Goal: Task Accomplishment & Management: Complete application form

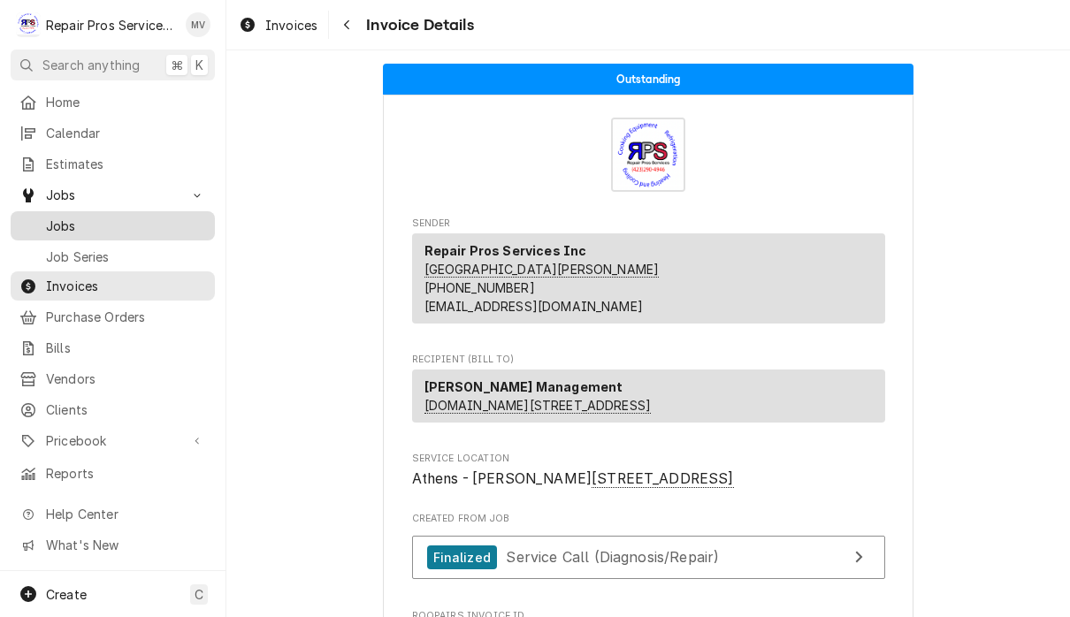
click at [110, 224] on span "Jobs" at bounding box center [126, 226] width 160 height 19
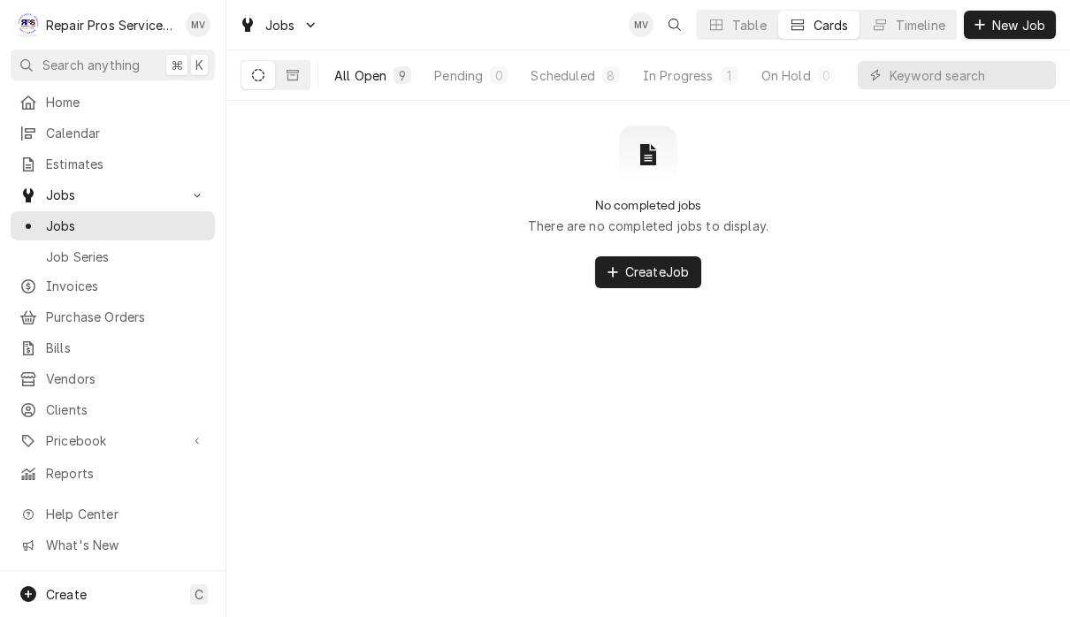
click at [355, 87] on button "All Open 9" at bounding box center [373, 75] width 98 height 28
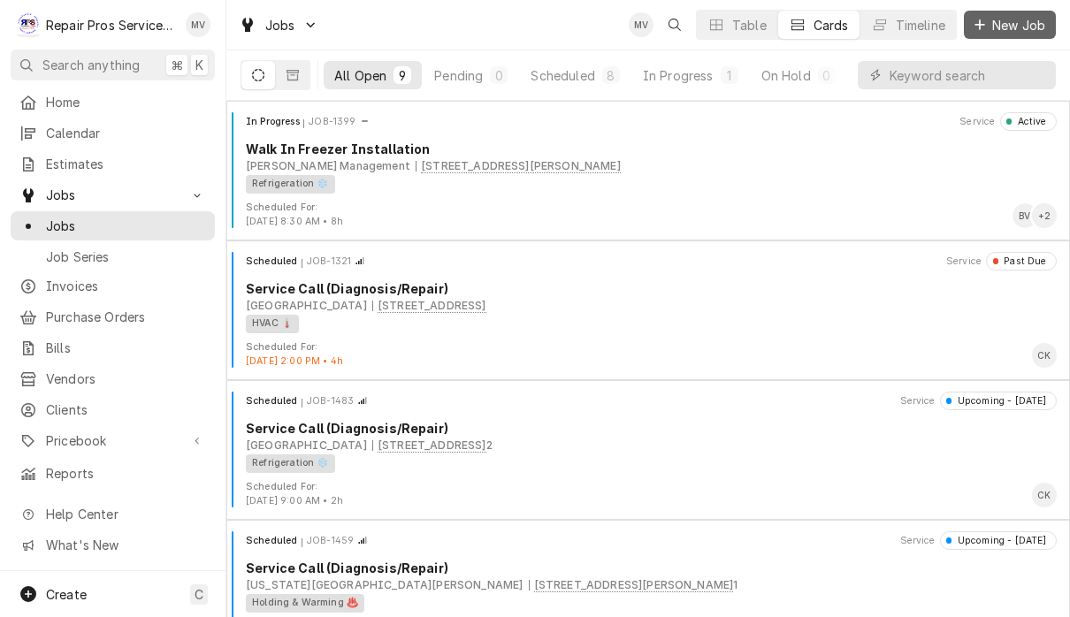
click at [1008, 25] on span "New Job" at bounding box center [1018, 25] width 60 height 19
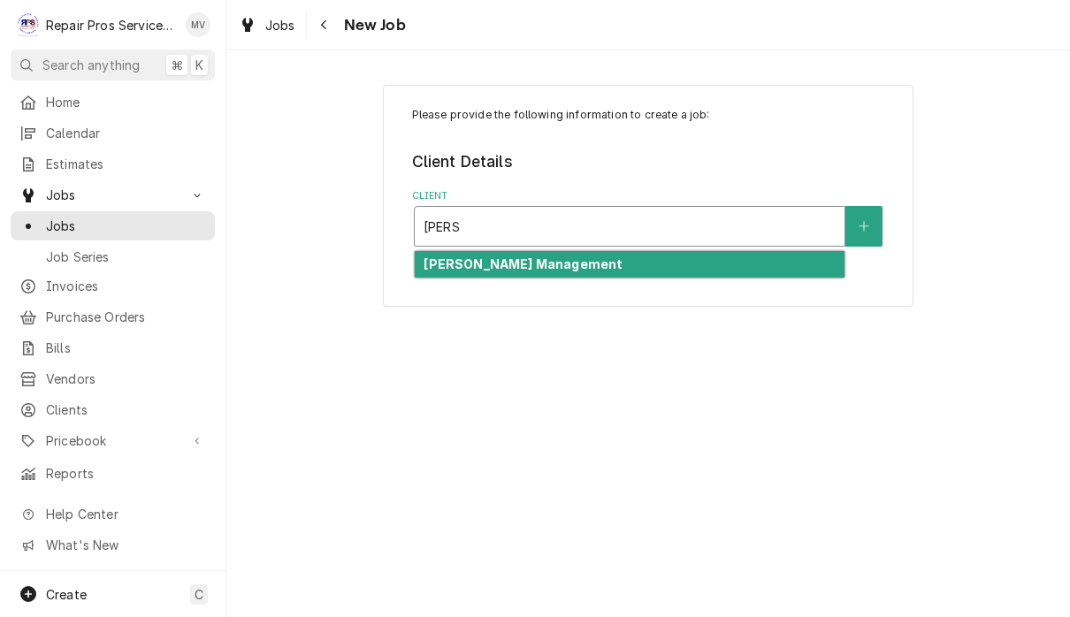
click at [605, 268] on div "[PERSON_NAME] Management" at bounding box center [630, 264] width 430 height 27
type input "smith"
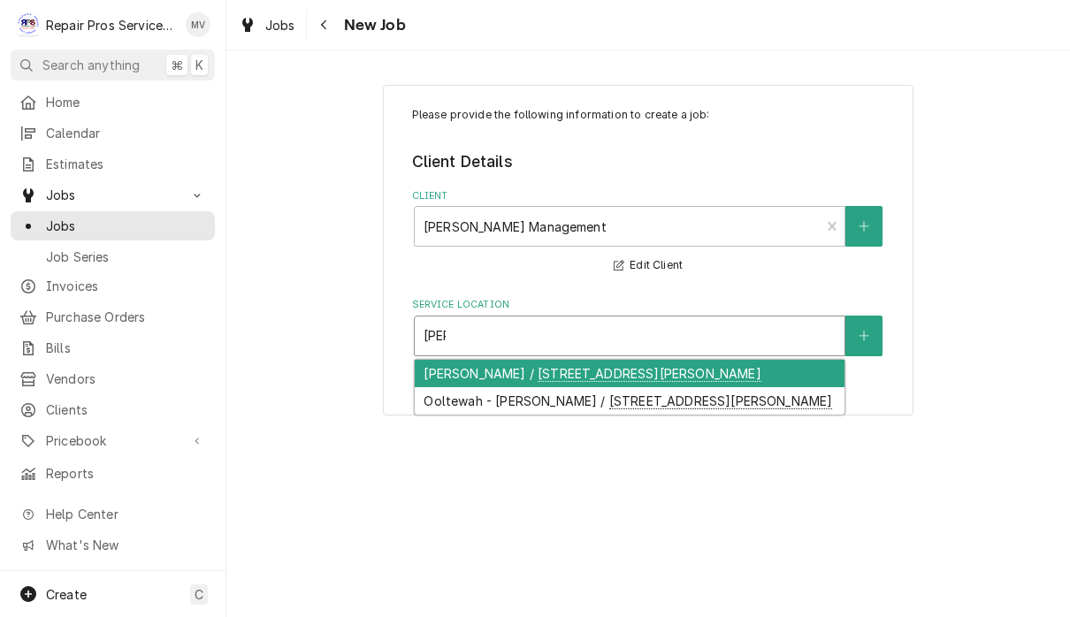
click at [779, 370] on div "N. Lee - McDonald's / 4500 N. Lee Hwy, Cleveland, TN 37312" at bounding box center [630, 373] width 430 height 27
type input "lee"
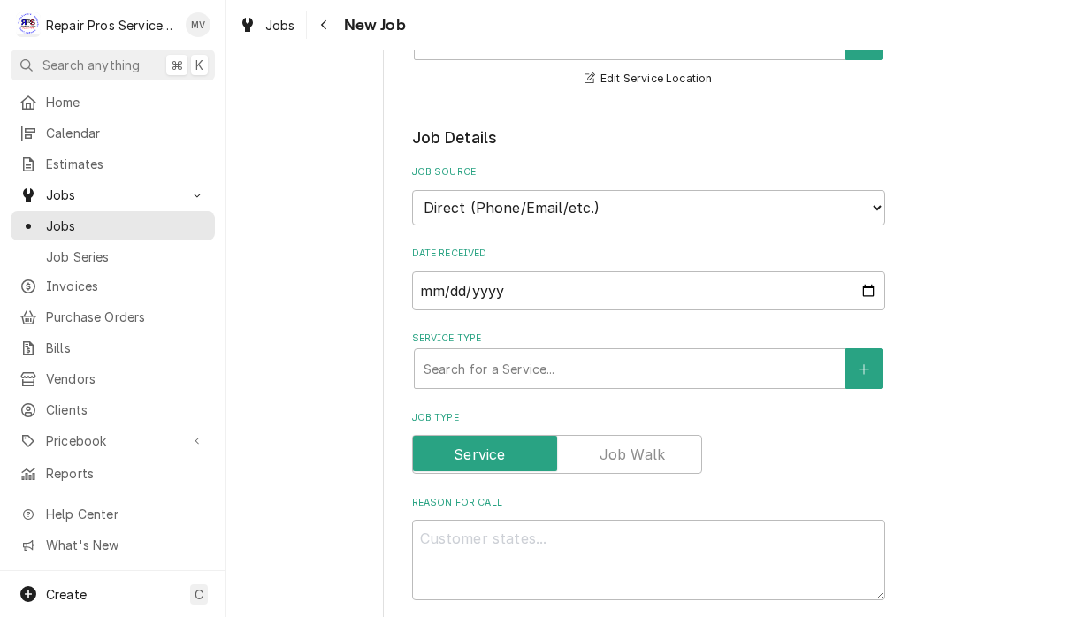
scroll to position [302, 0]
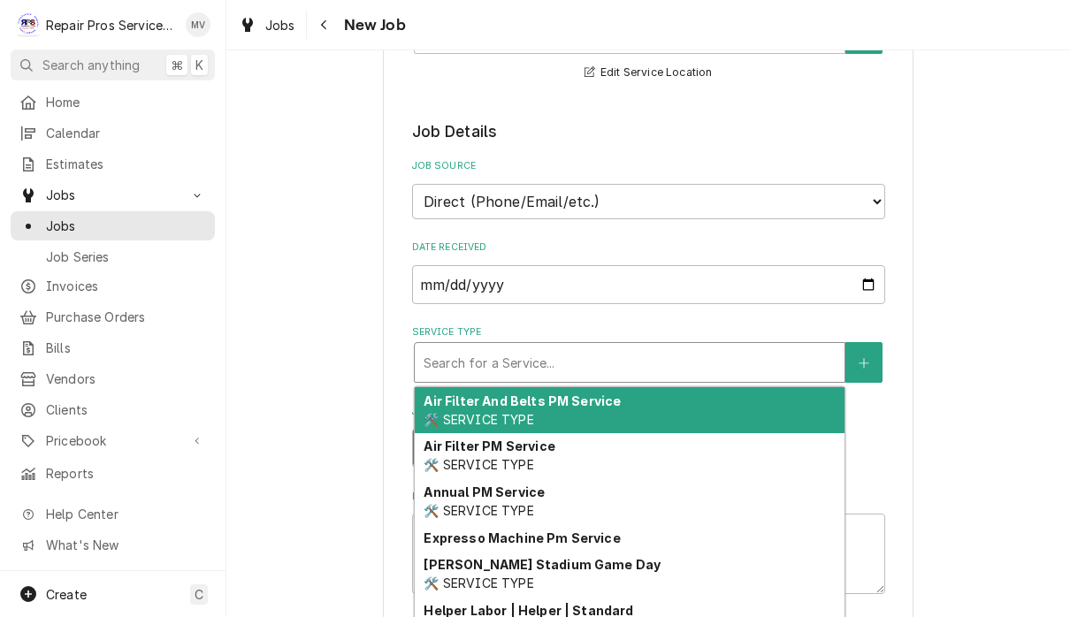
type textarea "x"
type input "d"
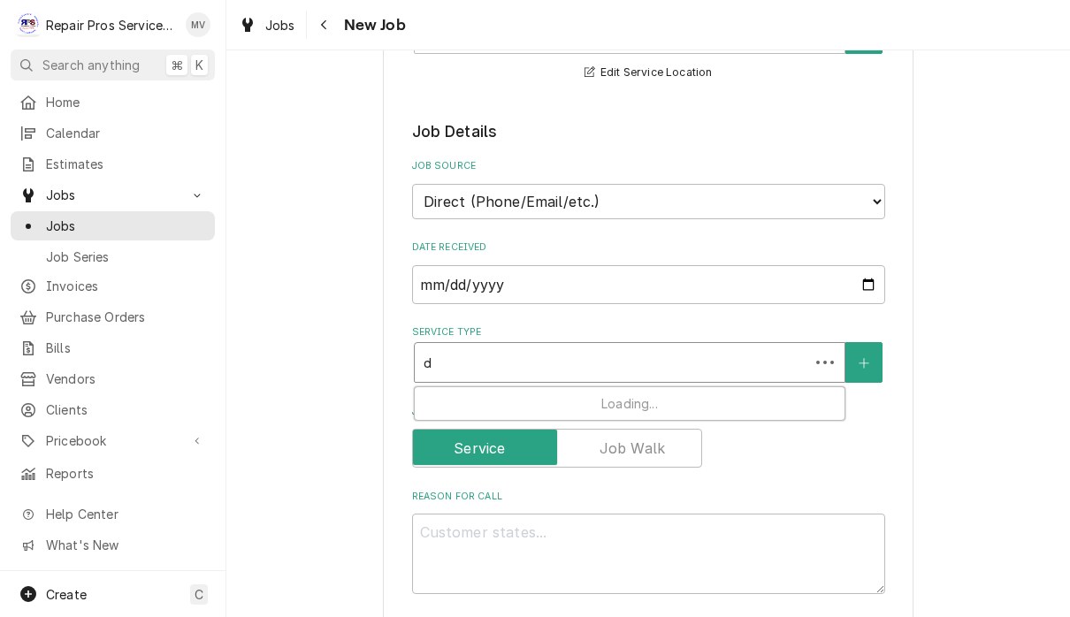
type textarea "x"
type input "di"
type textarea "x"
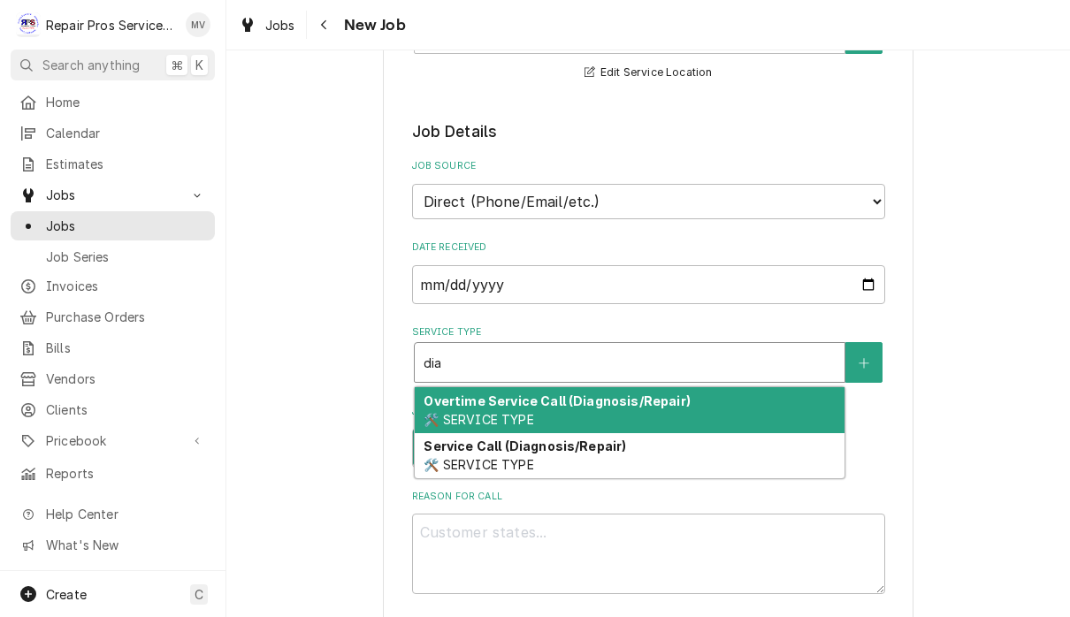
click at [624, 445] on div "Service Call (Diagnosis/Repair) 🛠️ SERVICE TYPE" at bounding box center [630, 456] width 430 height 46
type input "dia"
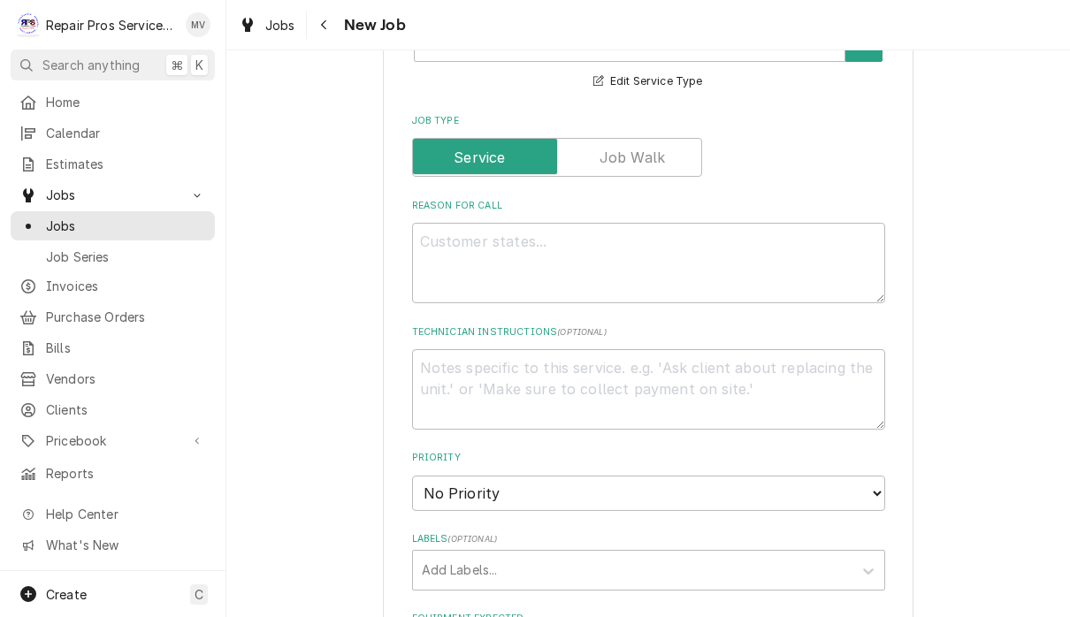
scroll to position [627, 0]
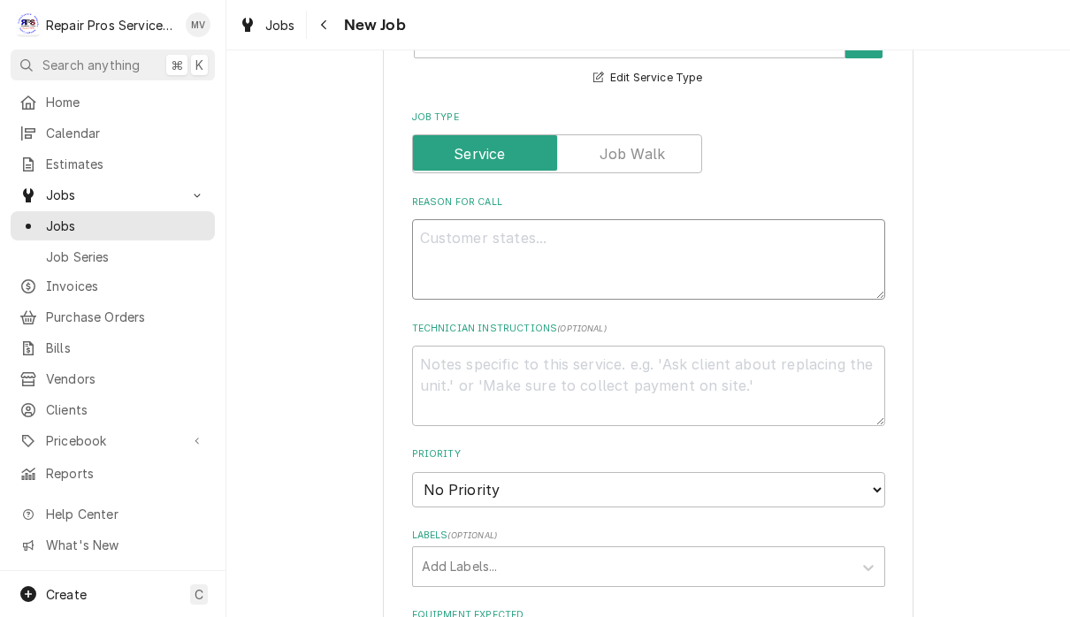
click at [474, 240] on textarea "Reason For Call" at bounding box center [648, 259] width 473 height 80
type textarea "x"
type textarea "W"
type textarea "x"
type textarea "Wa"
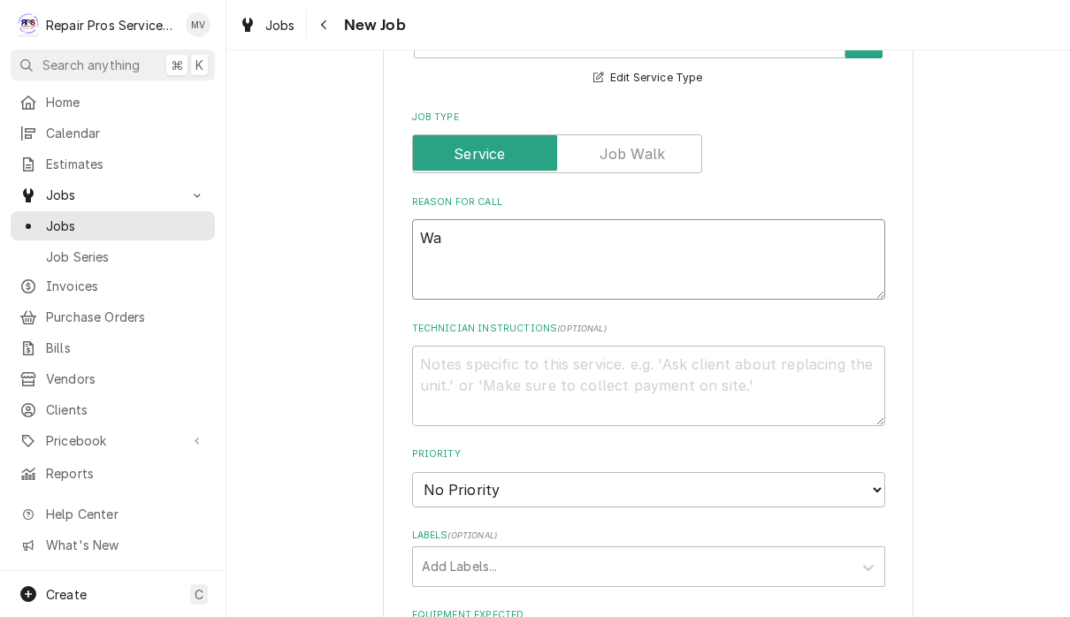
type textarea "x"
type textarea "Wal"
type textarea "x"
type textarea "Walk"
type textarea "x"
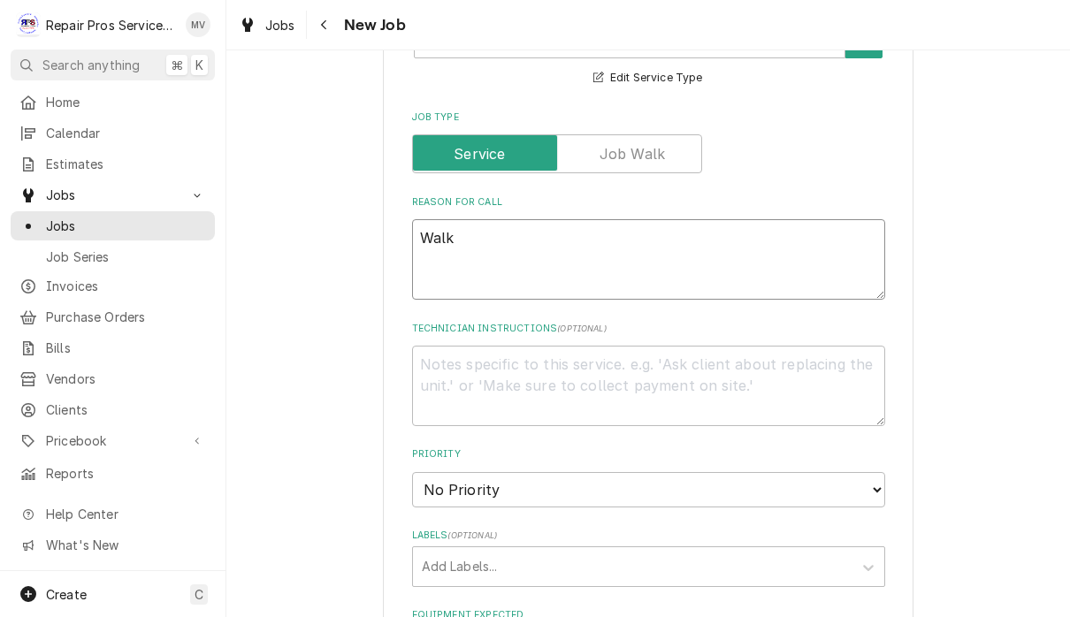
type textarea "Walk"
type textarea "x"
type textarea "Walk i"
type textarea "x"
type textarea "Walk in"
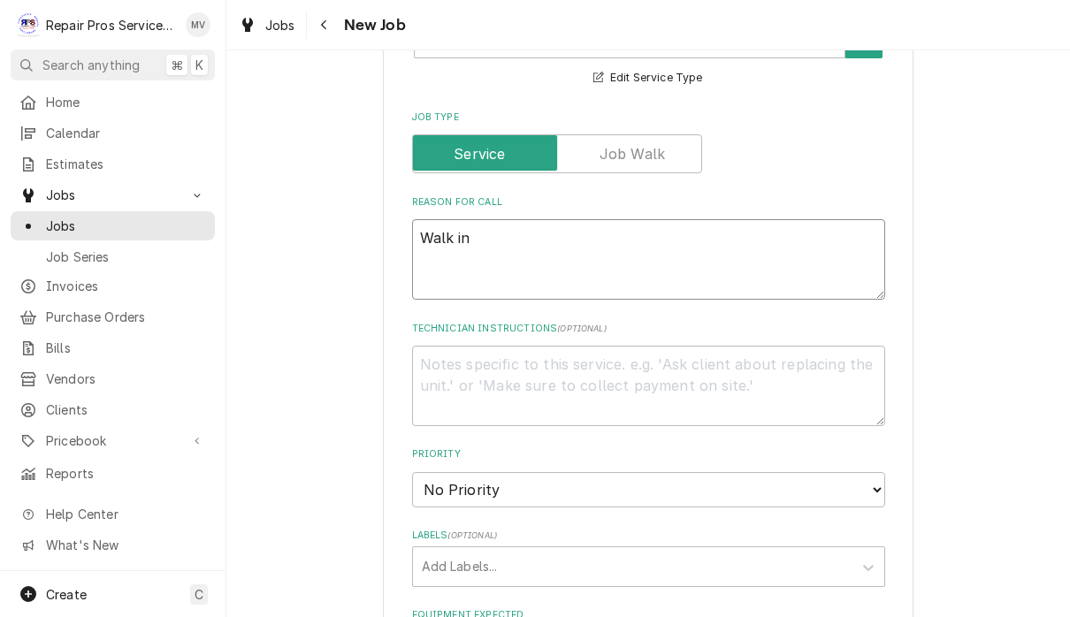
type textarea "x"
type textarea "Walk in"
type textarea "x"
type textarea "Walk in f"
type textarea "x"
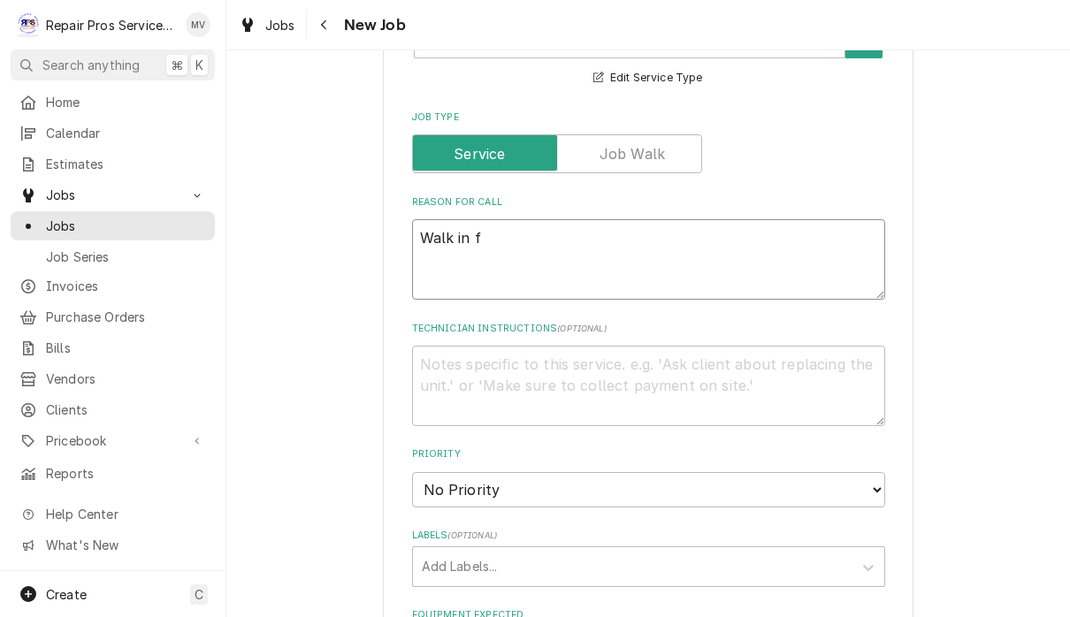
type textarea "Walk in"
type textarea "x"
type textarea "Walk in f"
type textarea "x"
type textarea "Walk in fr"
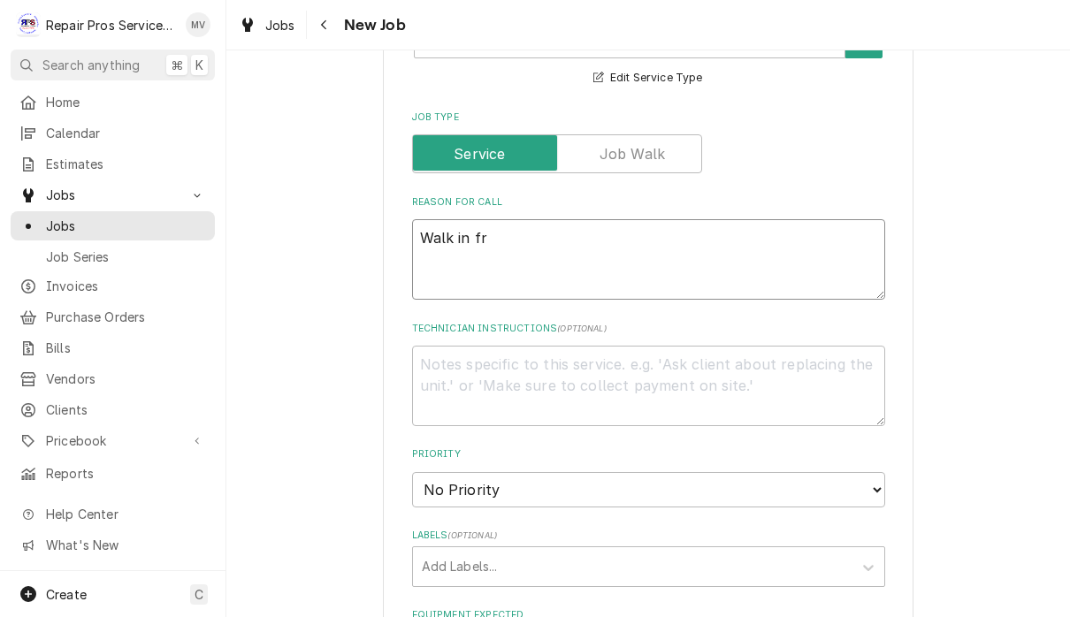
type textarea "x"
type textarea "Walk in fre"
type textarea "x"
type textarea "Walk in free"
type textarea "x"
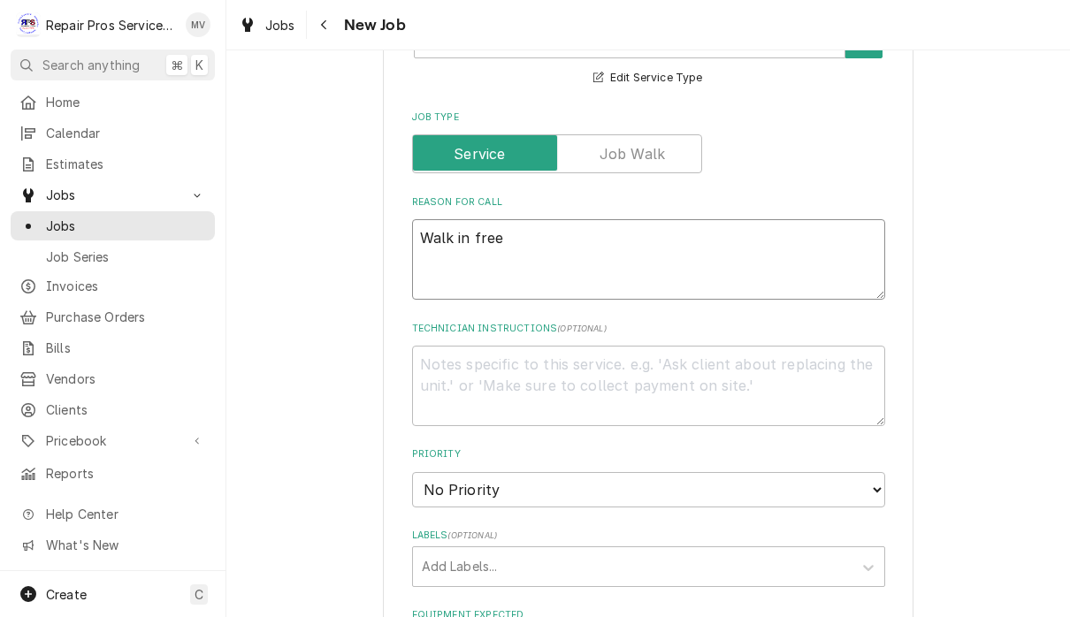
type textarea "Walk in freez"
type textarea "x"
type textarea "Walk in freeze"
type textarea "x"
type textarea "Walk in freezer"
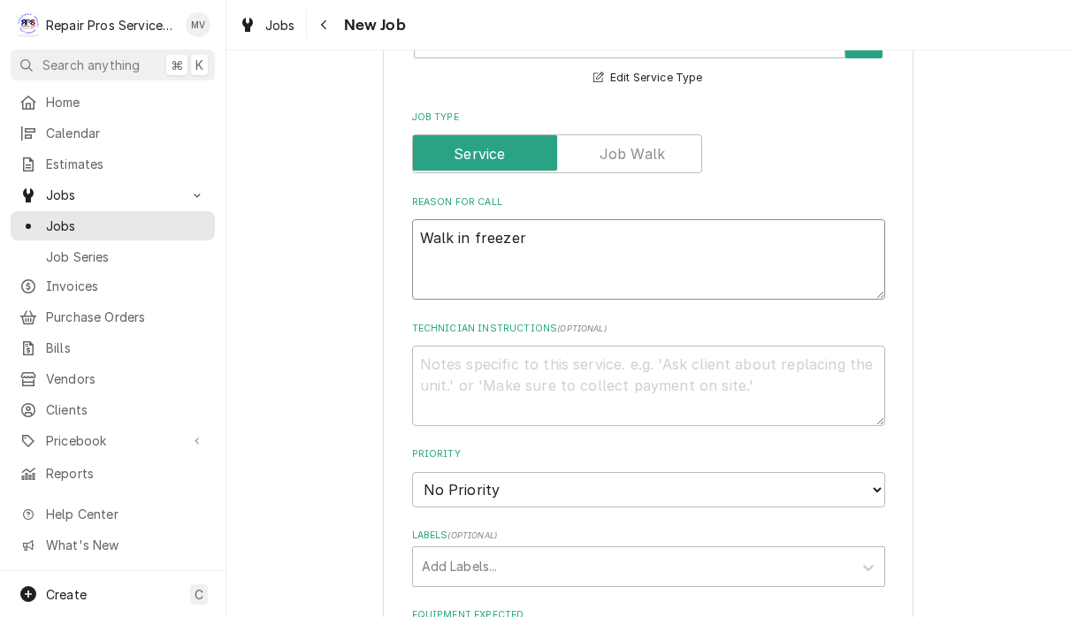
type textarea "x"
type textarea "Walk in freezer a"
type textarea "x"
type textarea "Walk in freezer an"
type textarea "x"
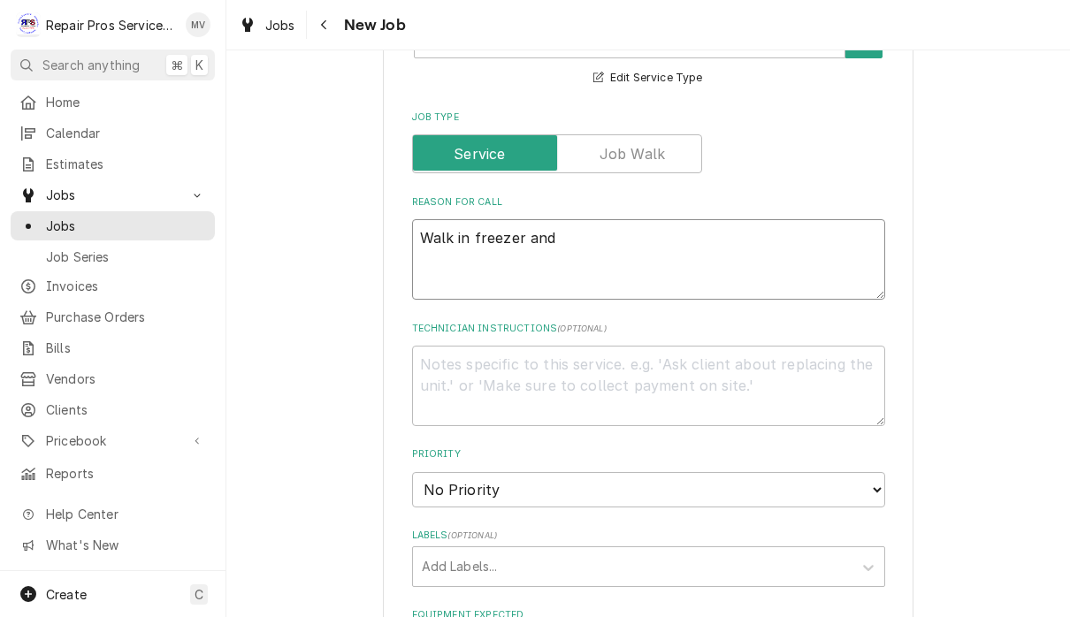
type textarea "Walk in freezer and"
type textarea "x"
type textarea "Walk in freezer and c"
type textarea "x"
type textarea "Walk in freezer and co"
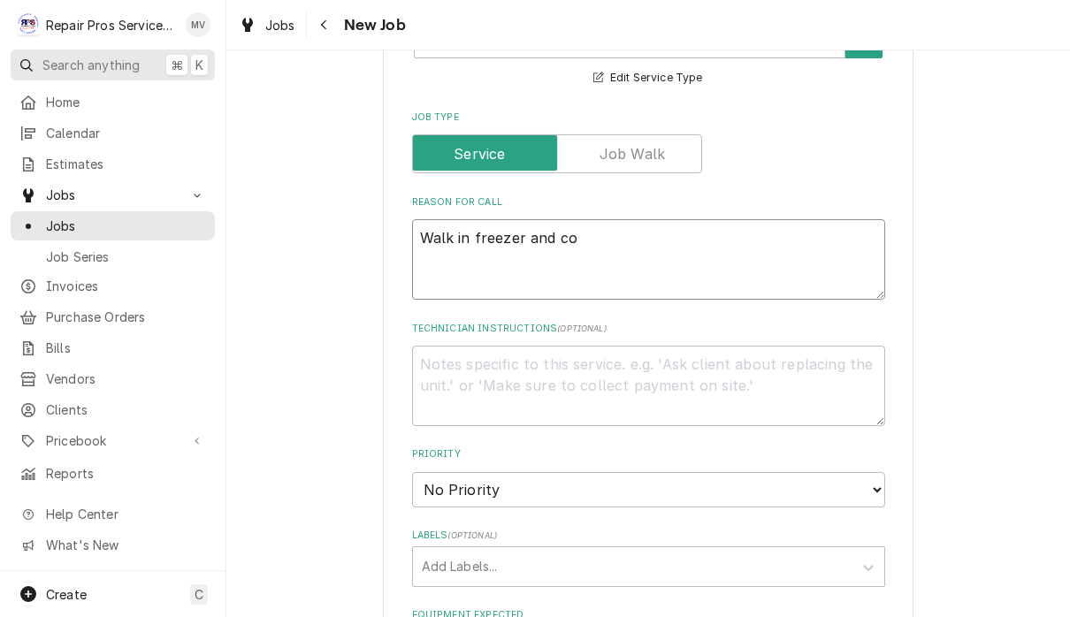
type textarea "x"
type textarea "Walk in freezer and coo"
type textarea "x"
type textarea "Walk in freezer and cool"
type textarea "x"
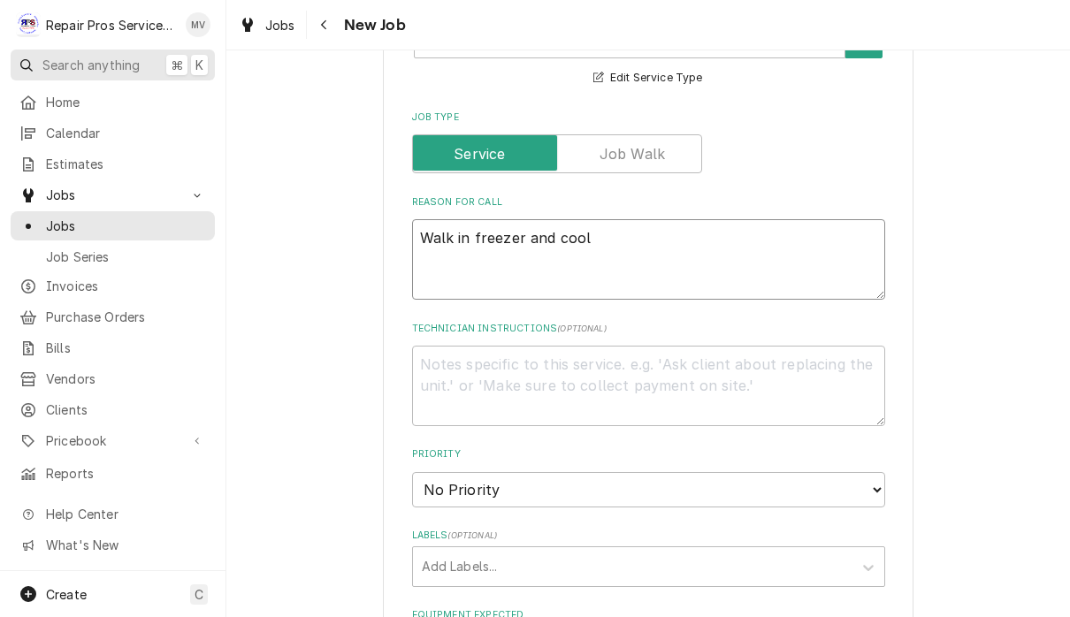
type textarea "Walk in freezer and coole"
type textarea "x"
type textarea "Walk in freezer and cooler"
type textarea "x"
type textarea "Walk in freezer and cooler"
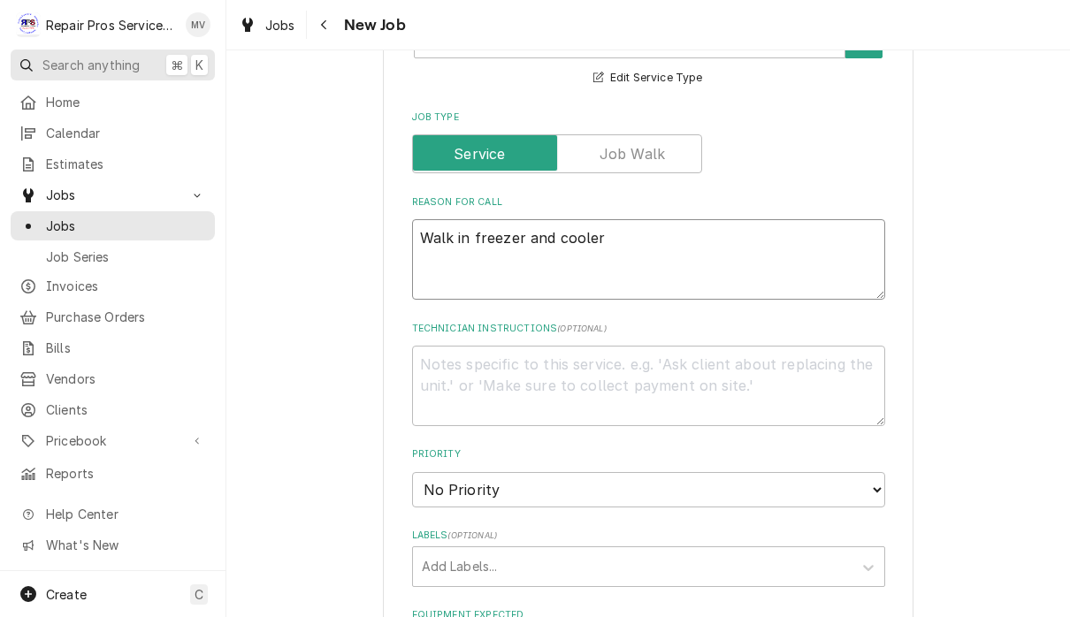
type textarea "x"
type textarea "Walk in freezer and cooler n"
type textarea "x"
type textarea "Walk in freezer and cooler no"
type textarea "x"
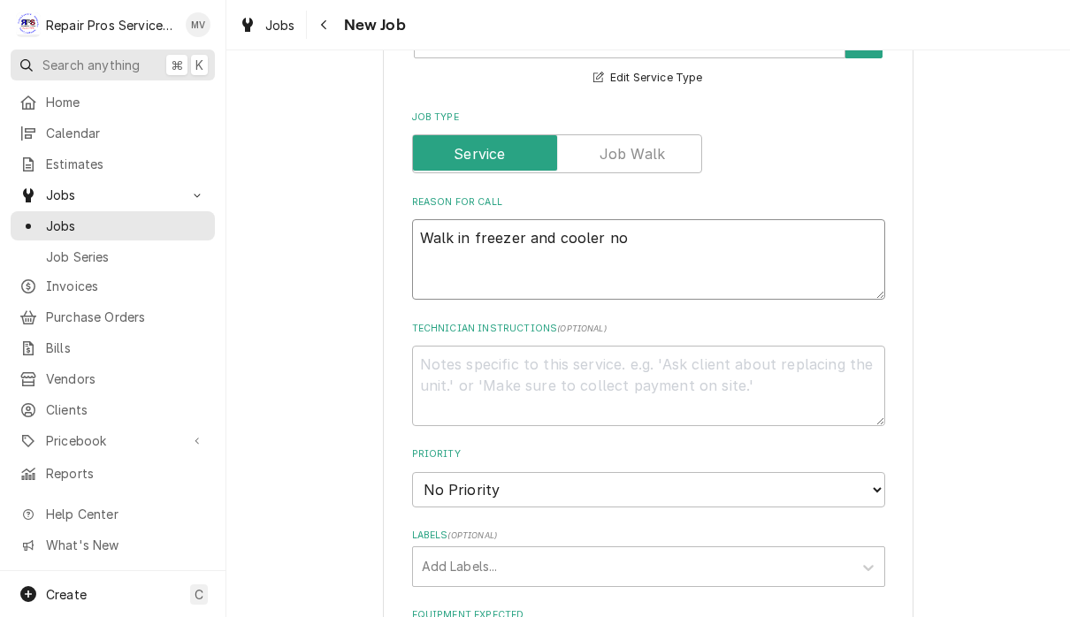
type textarea "Walk in freezer and cooler not"
type textarea "x"
type textarea "Walk in freezer and cooler not"
type textarea "x"
type textarea "Walk in freezer and cooler not t"
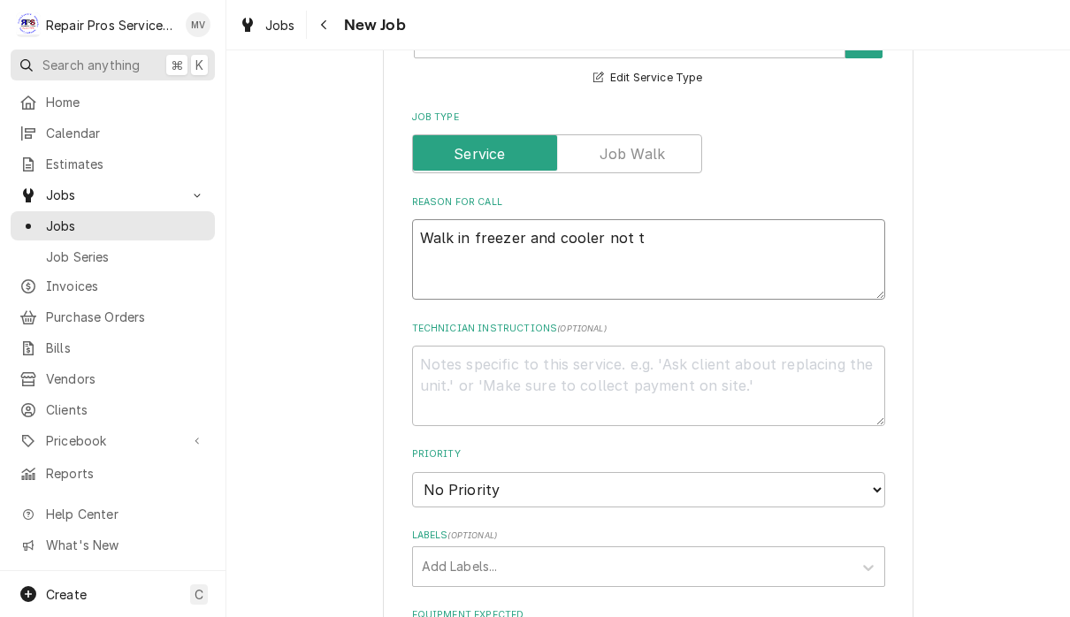
type textarea "x"
type textarea "Walk in freezer and cooler not te"
type textarea "x"
type textarea "Walk in freezer and cooler not tem"
type textarea "x"
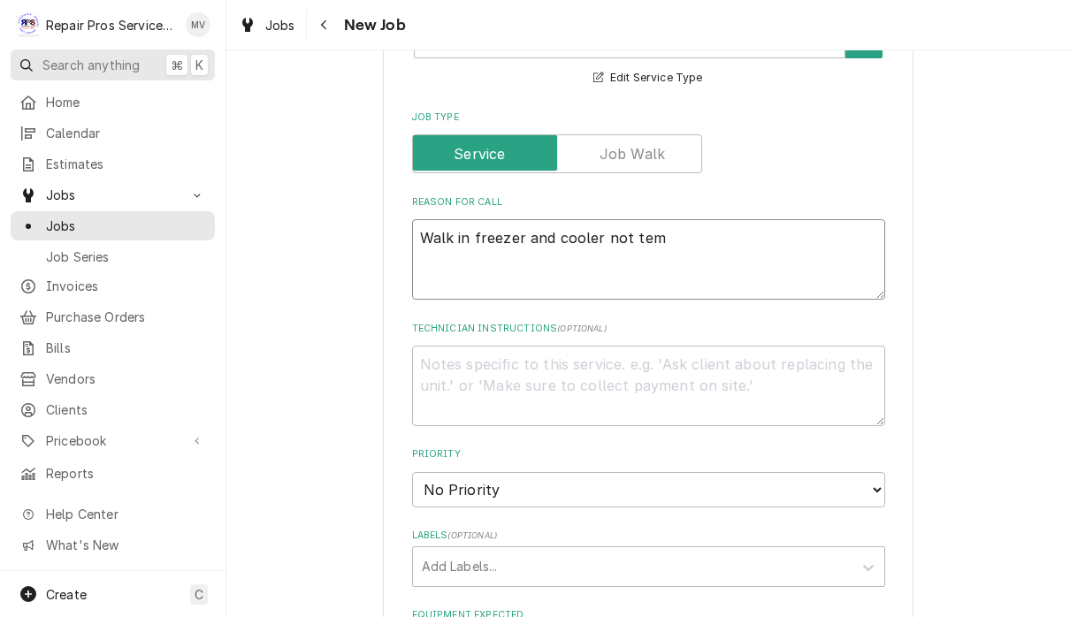
type textarea "Walk in freezer and cooler not temp"
type textarea "x"
type textarea "Walk in freezer and cooler not tempi"
type textarea "x"
type textarea "Walk in freezer and cooler not tempin"
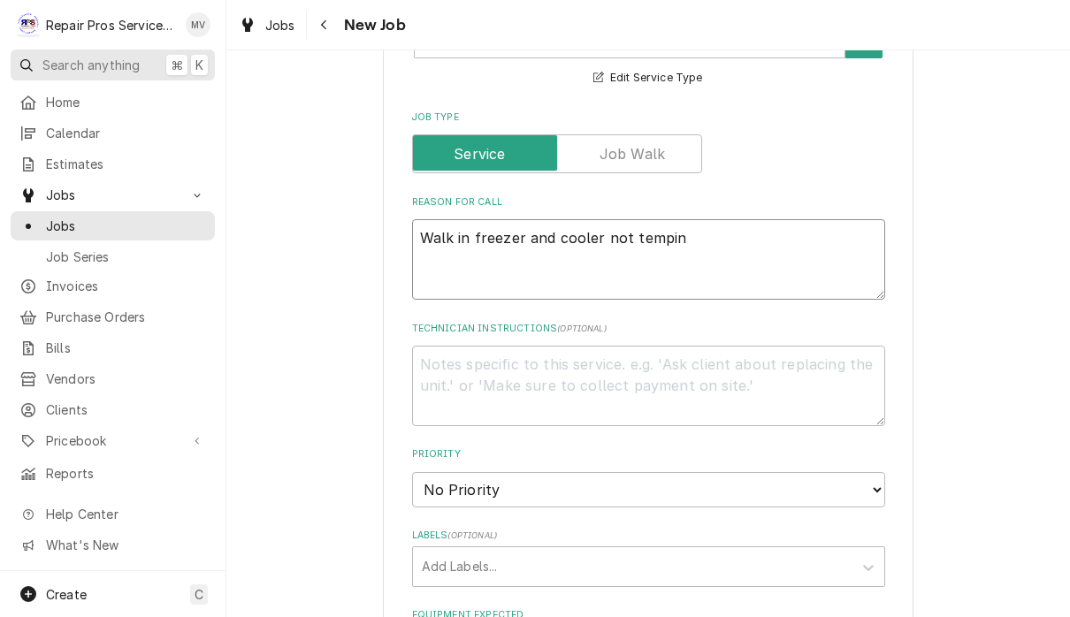
type textarea "x"
type textarea "Walk in freezer and cooler not temping"
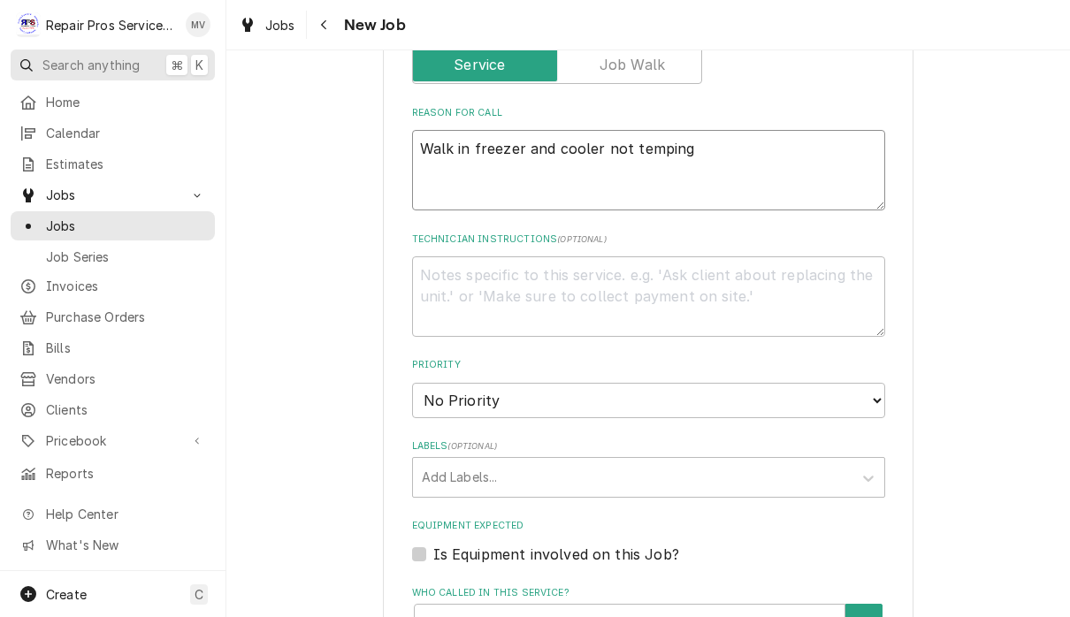
scroll to position [714, 0]
click at [572, 136] on textarea "Walk in freezer and cooler not temping" at bounding box center [648, 172] width 473 height 80
type textarea "x"
type textarea "Walk in freezer and wcooler not temping"
type textarea "x"
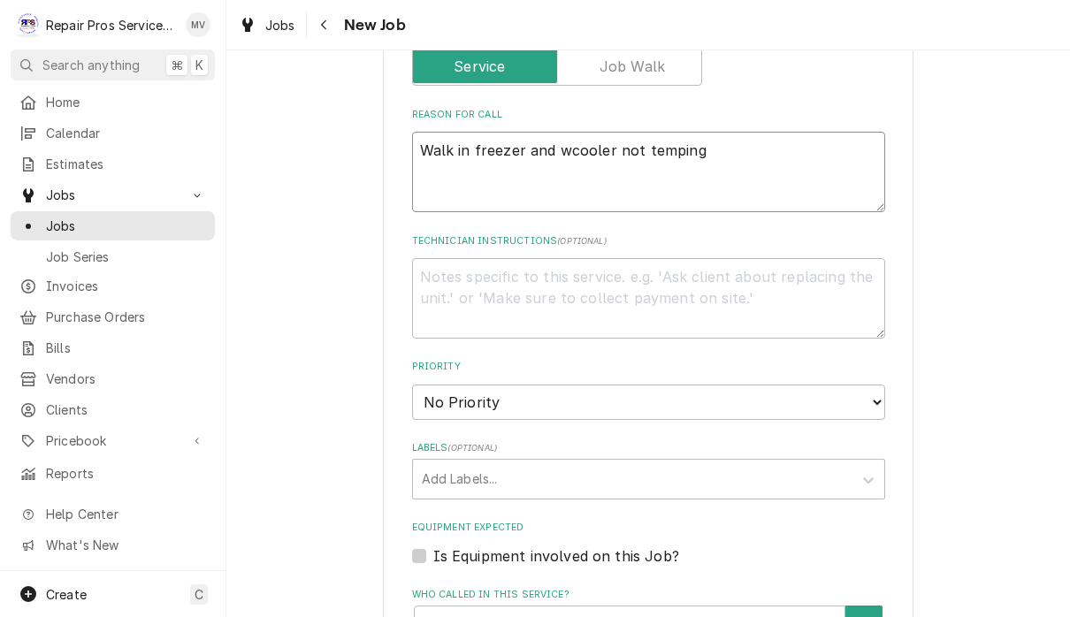
type textarea "Walk in freezer and wwcooler not temping"
type textarea "x"
type textarea "Walk in freezer and wwacooler not temping"
type textarea "x"
type textarea "Walk in freezer and wwalcooler not temping"
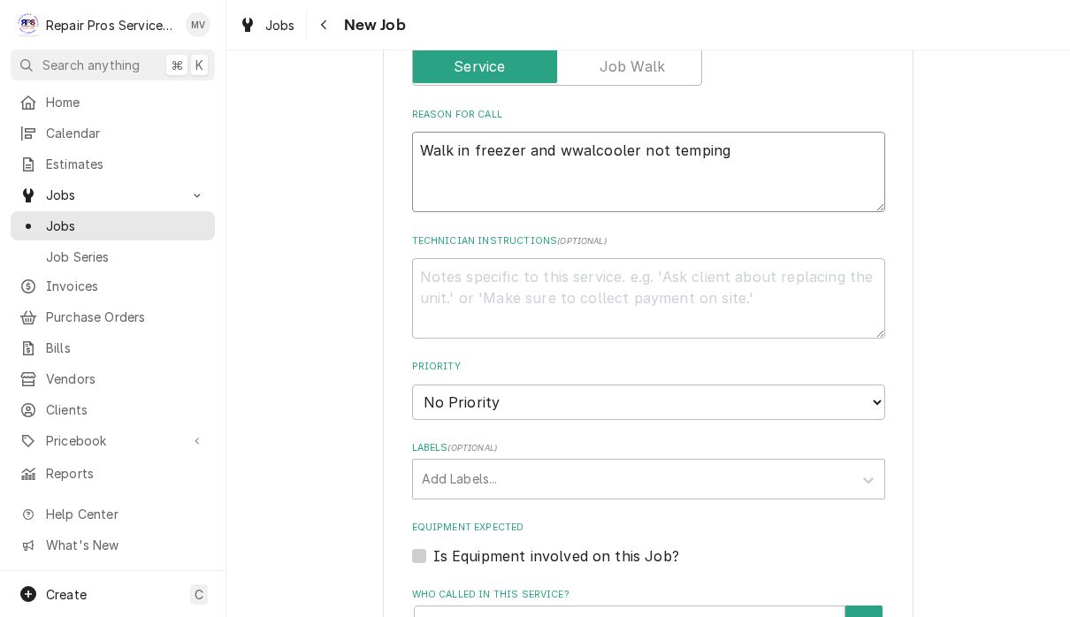
type textarea "x"
type textarea "Walk in freezer and wwalkcooler not temping"
type textarea "x"
type textarea "Walk in freezer and wwalcooler not temping"
type textarea "x"
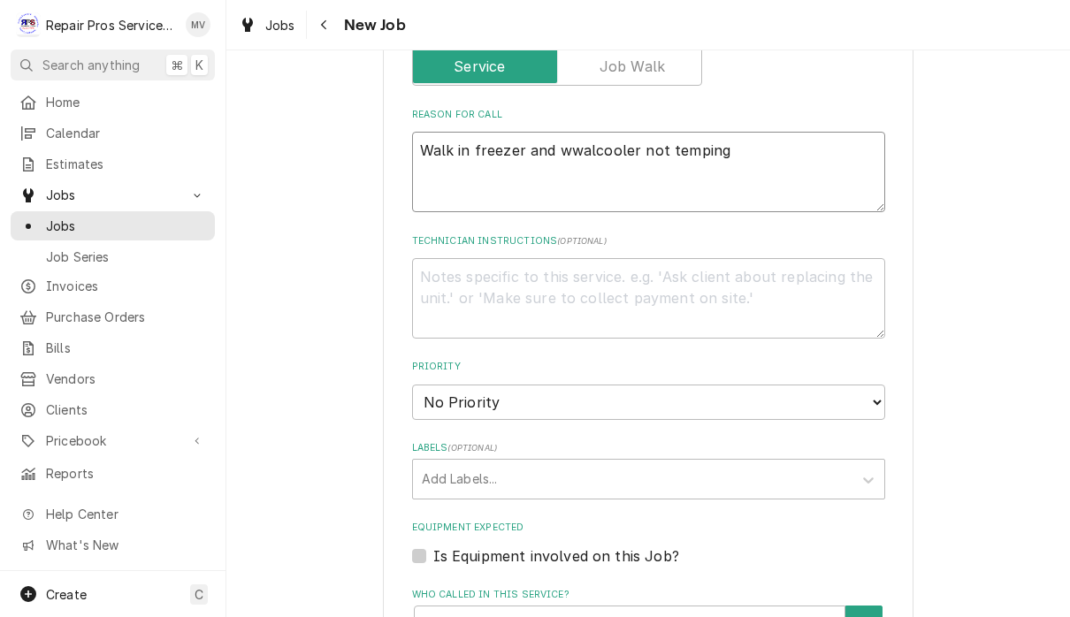
type textarea "Walk in freezer and wwacooler not temping"
type textarea "x"
type textarea "Walk in freezer and wwcooler not temping"
type textarea "x"
type textarea "Walk in freezer and wcooler not temping"
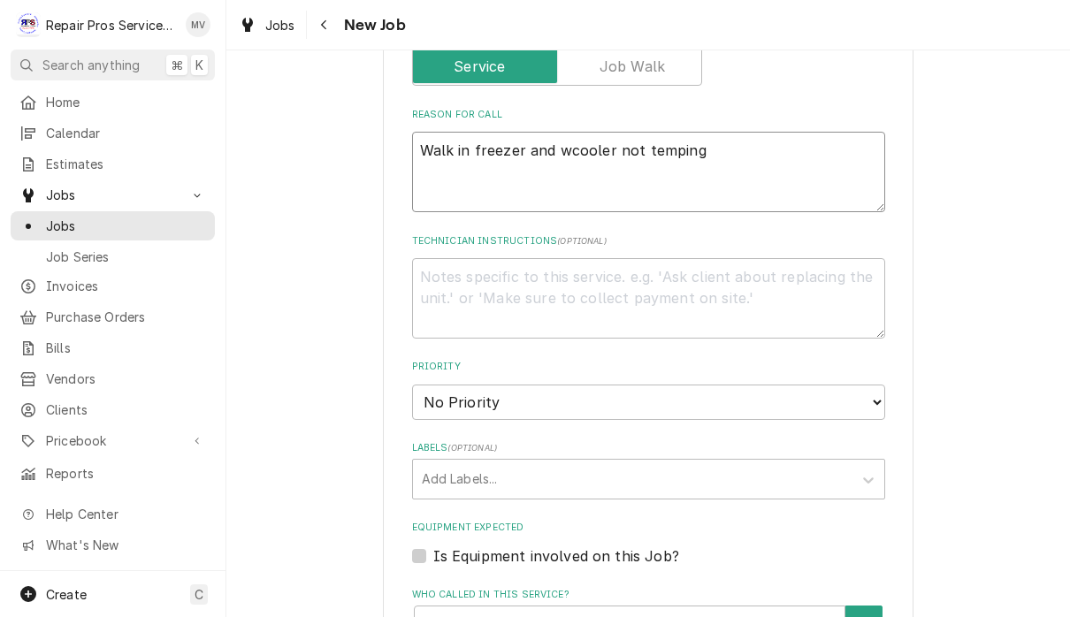
type textarea "x"
type textarea "Walk in freezer and walcooler not temping"
type textarea "x"
type textarea "Walk in freezer and walacooler not temping"
type textarea "x"
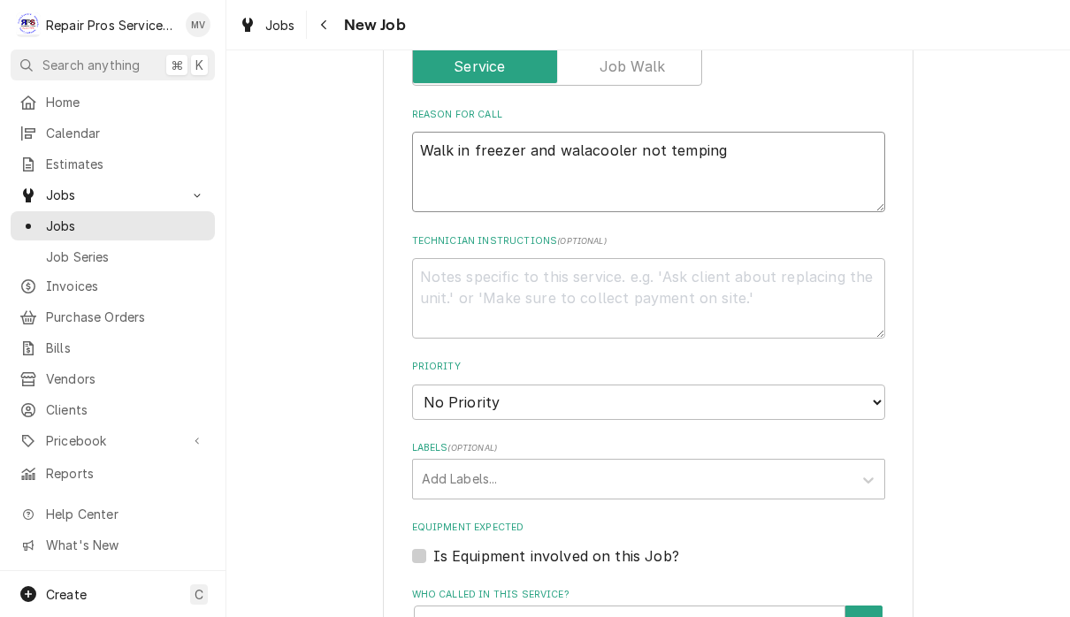
type textarea "Walk in freezer and walakcooler not temping"
type textarea "x"
type textarea "Walk in freezer and walkscooler not temping"
type textarea "x"
type textarea "Walk in freezer and walks cooler not temping"
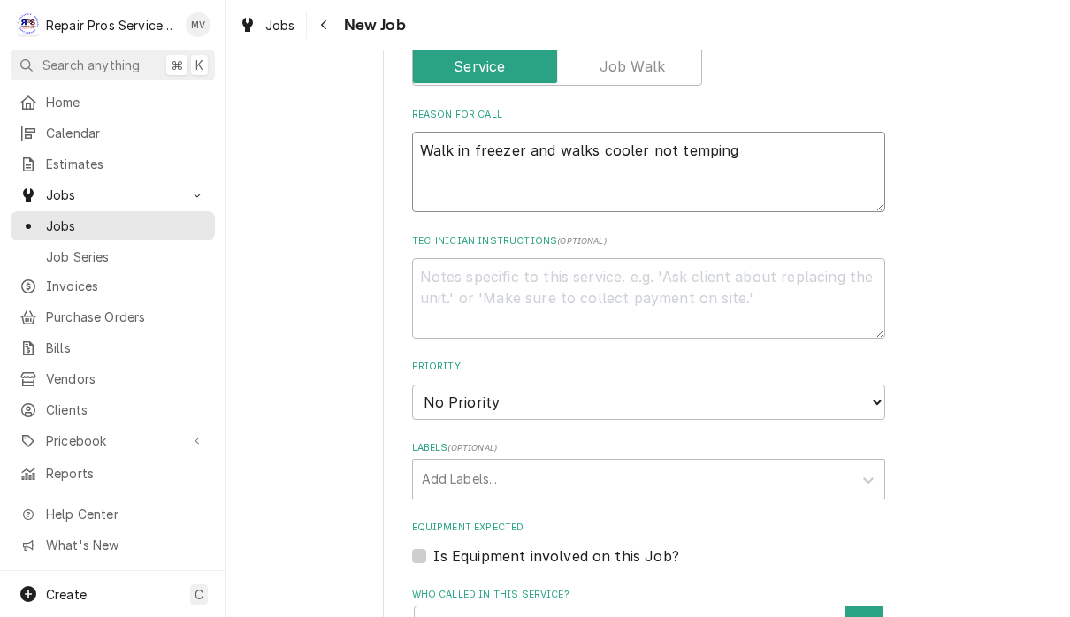
type textarea "x"
type textarea "Walk in freezer and walks icooler not temping"
type textarea "x"
type textarea "Walk in freezer and walks cooler not temping"
type textarea "x"
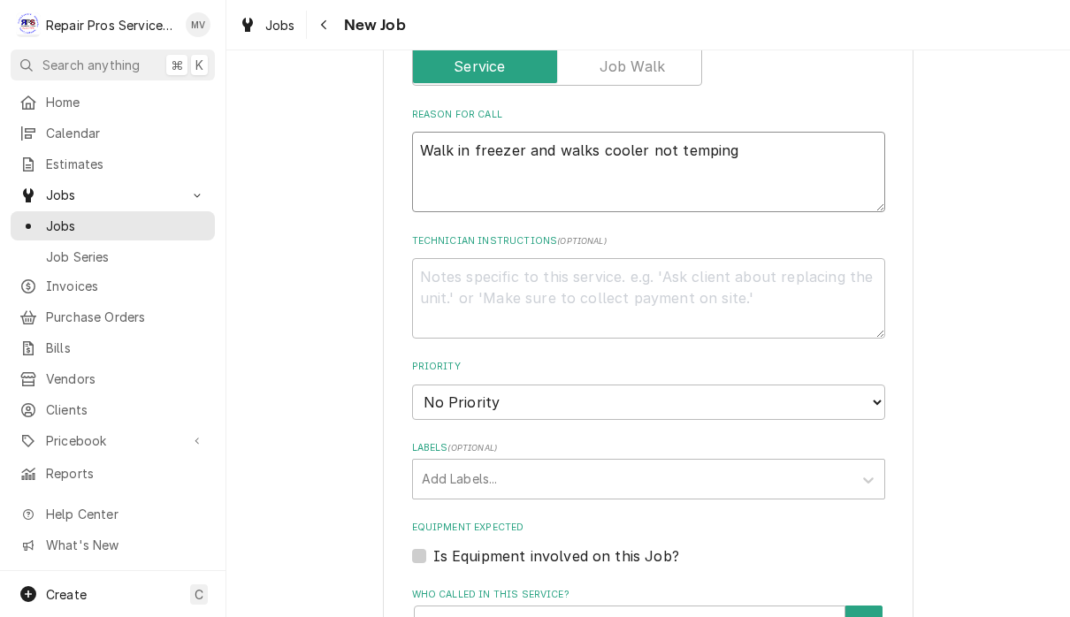
type textarea "Walk in freezer and walkscooler not temping"
type textarea "x"
type textarea "Walk in freezer and walkcooler not temping"
type textarea "x"
type textarea "Walk in freezer and walk cooler not temping"
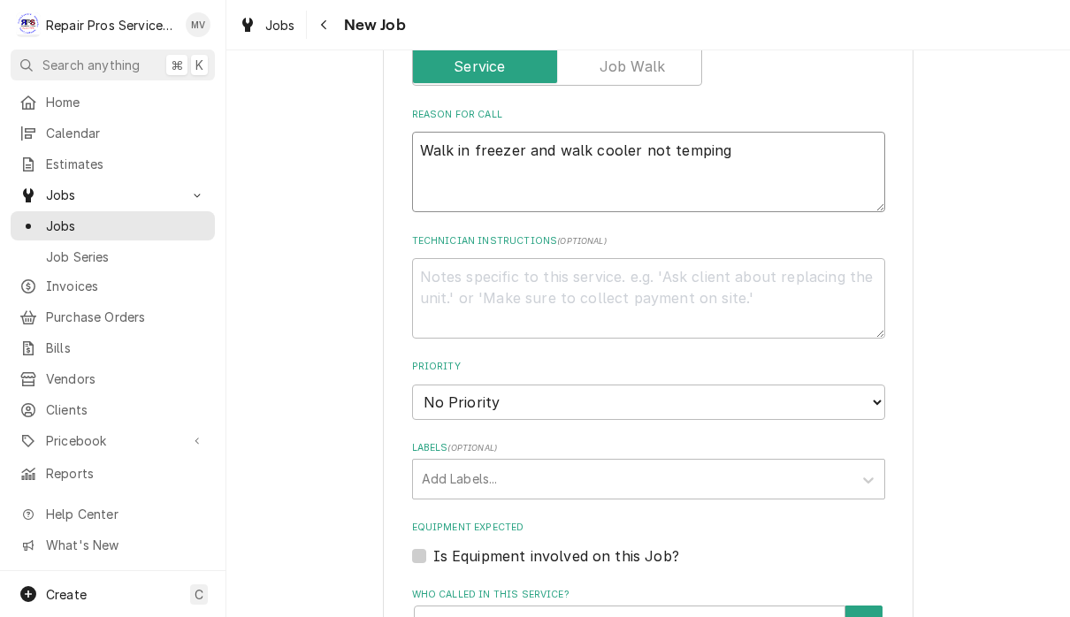
type textarea "x"
type textarea "Walk in freezer and walk icooler not temping"
type textarea "x"
type textarea "Walk in freezer and walk incooler not temping"
type textarea "x"
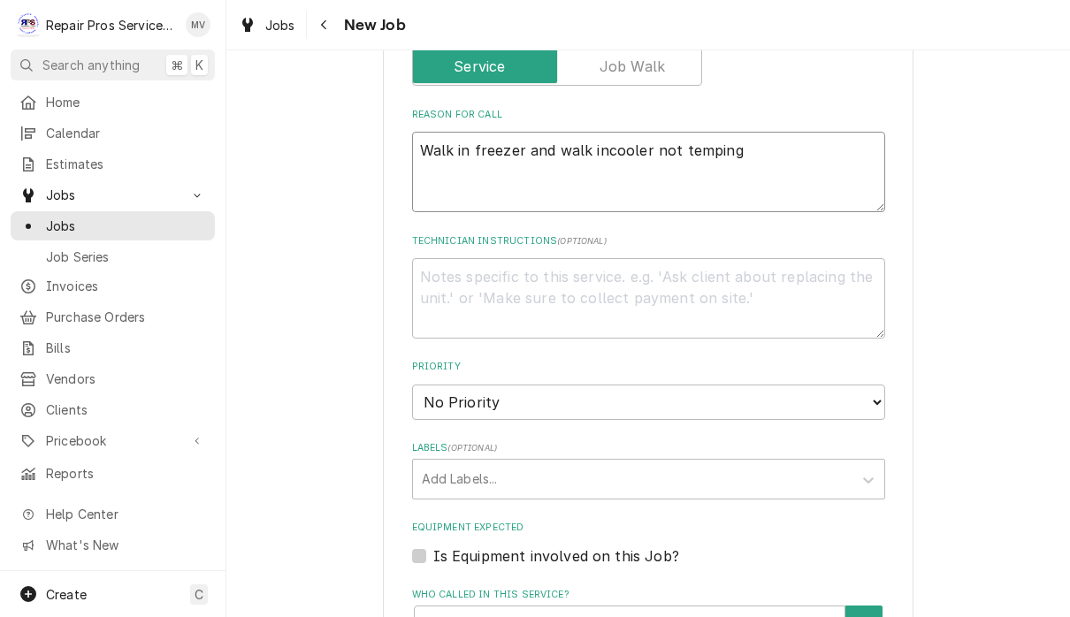
type textarea "Walk in freezer and walk in cooler not temping"
type textarea "x"
type textarea "Walk in freezer and walk in cooler not temping"
click at [707, 386] on select "No Priority Urgent High Medium Low" at bounding box center [648, 402] width 473 height 35
select select "3"
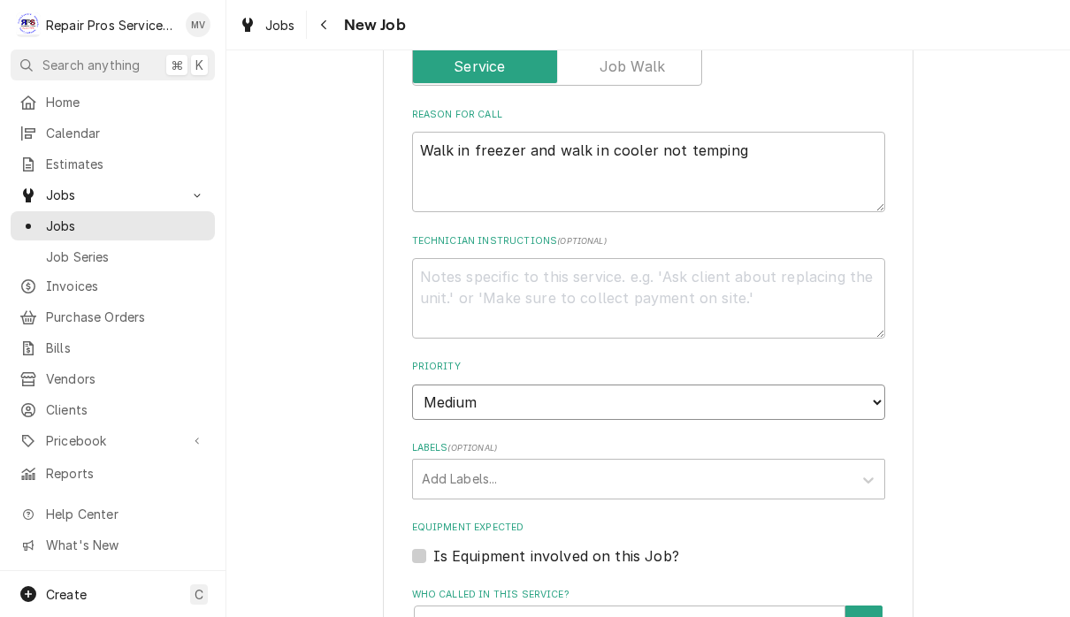
type textarea "x"
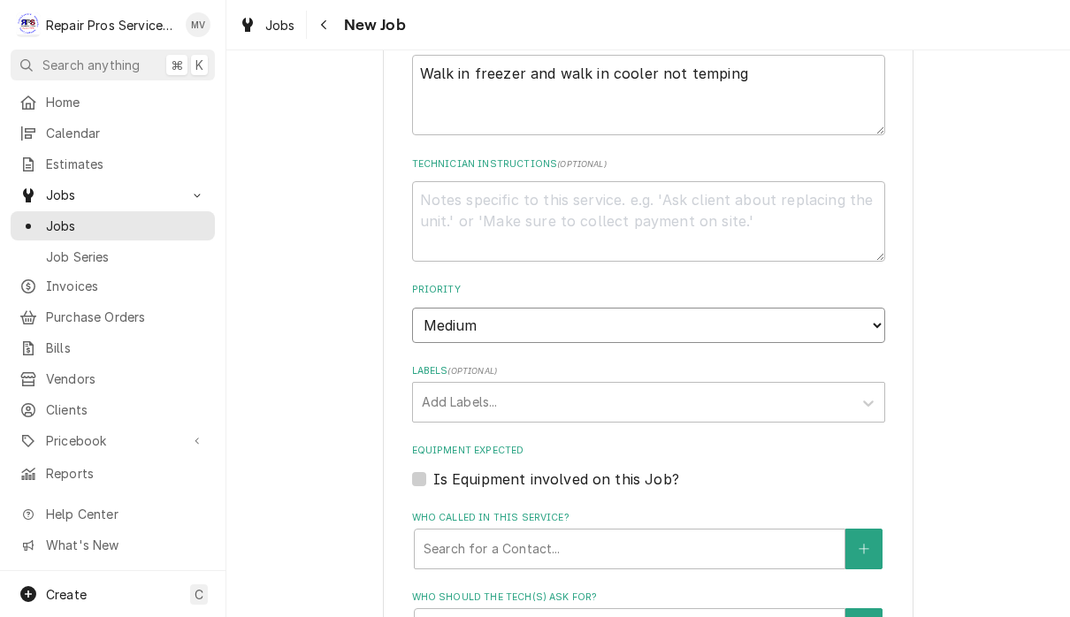
scroll to position [794, 0]
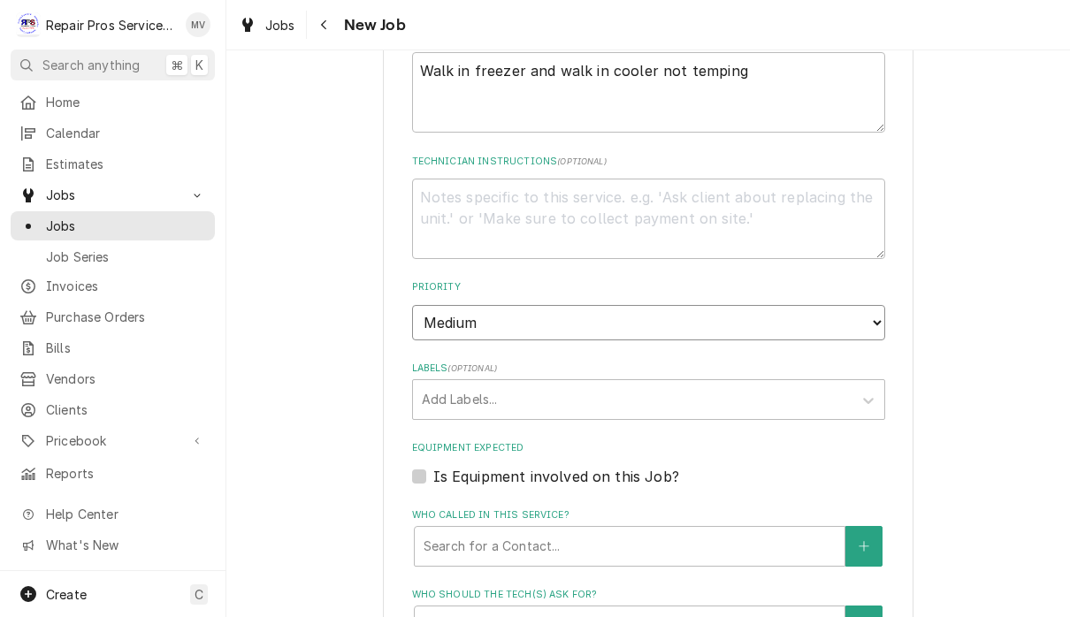
click at [730, 316] on select "No Priority Urgent High Medium Low" at bounding box center [648, 322] width 473 height 35
select select "1"
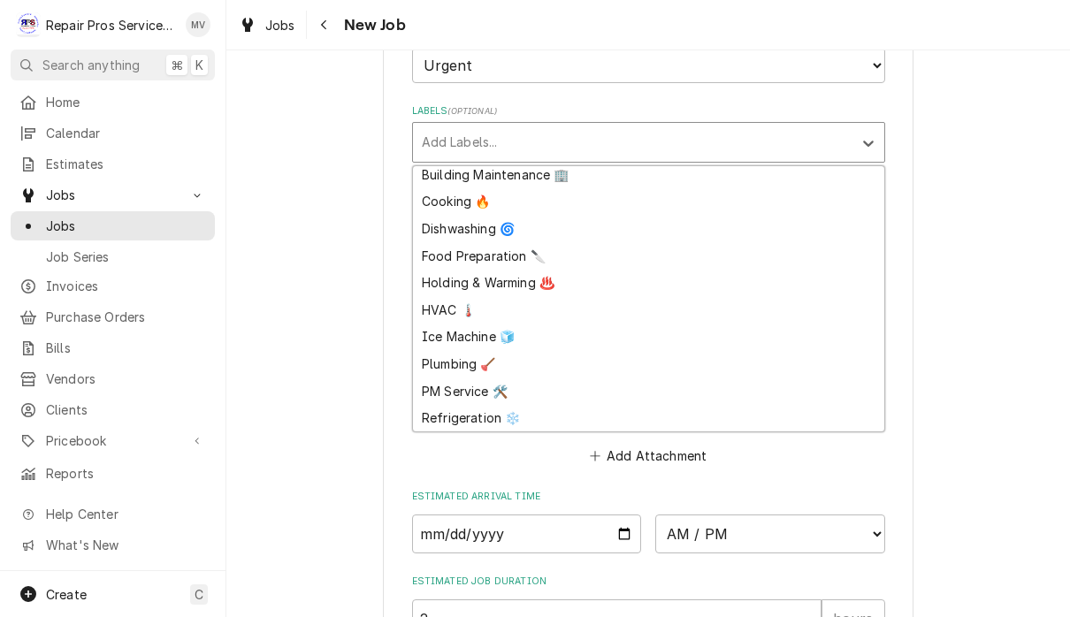
scroll to position [33, 0]
click at [474, 405] on div "Refrigeration ❄️" at bounding box center [648, 418] width 471 height 27
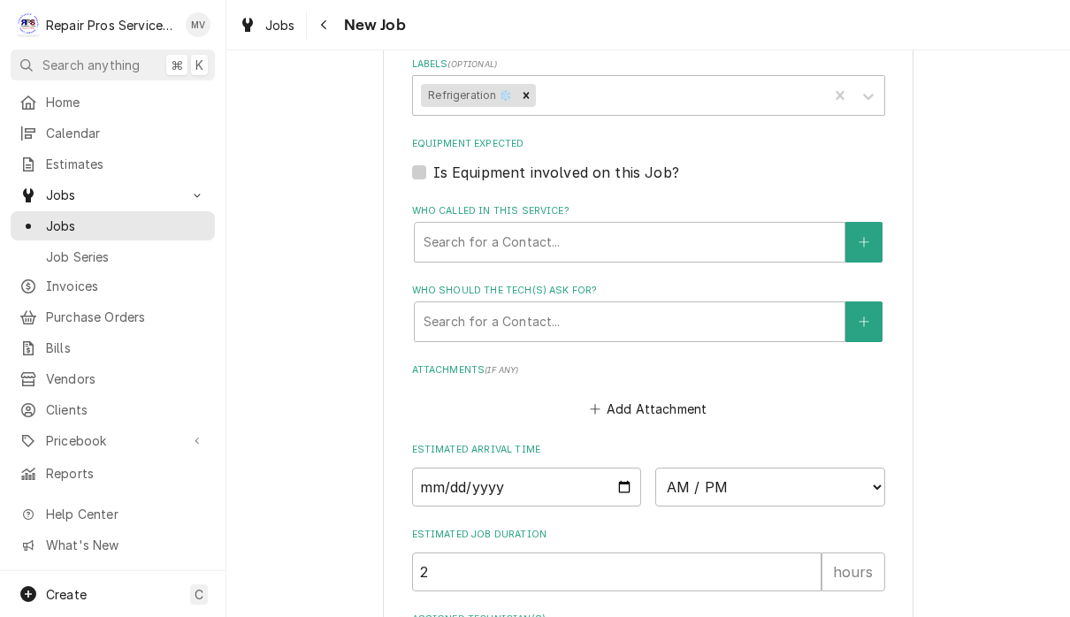
type textarea "x"
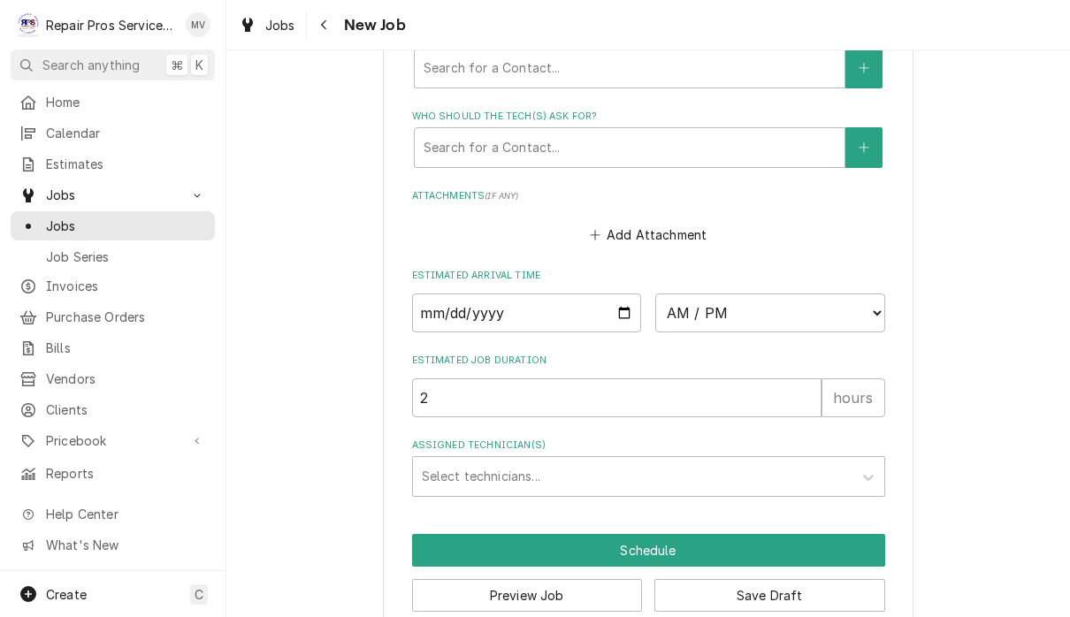
scroll to position [1271, 0]
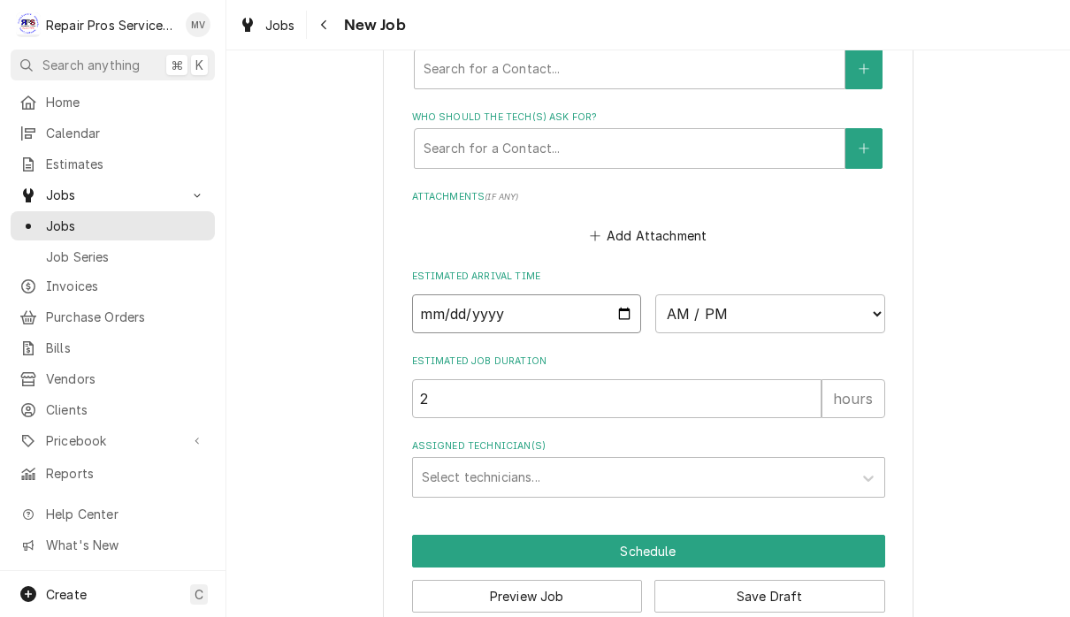
click at [547, 301] on input "Date" at bounding box center [527, 313] width 230 height 39
type input "2025-08-21"
type textarea "x"
click at [678, 294] on select "AM / PM 6:00 AM 6:15 AM 6:30 AM 6:45 AM 7:00 AM 7:15 AM 7:30 AM 7:45 AM 8:00 AM…" at bounding box center [770, 313] width 230 height 39
select select "09:30:00"
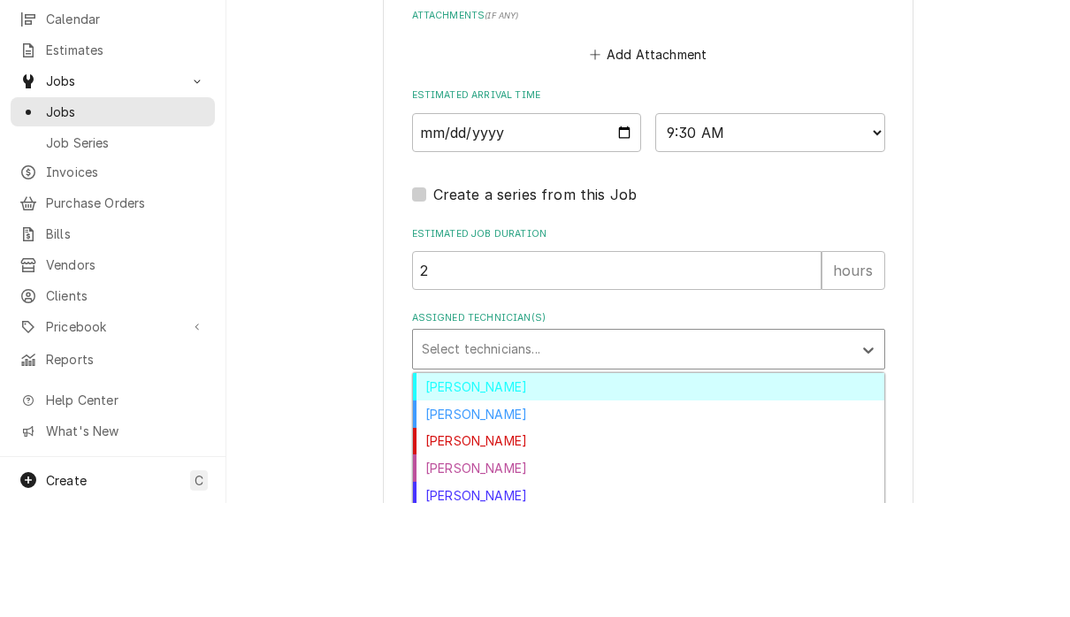
scroll to position [1, 0]
click at [486, 515] on div "[PERSON_NAME]" at bounding box center [648, 528] width 471 height 27
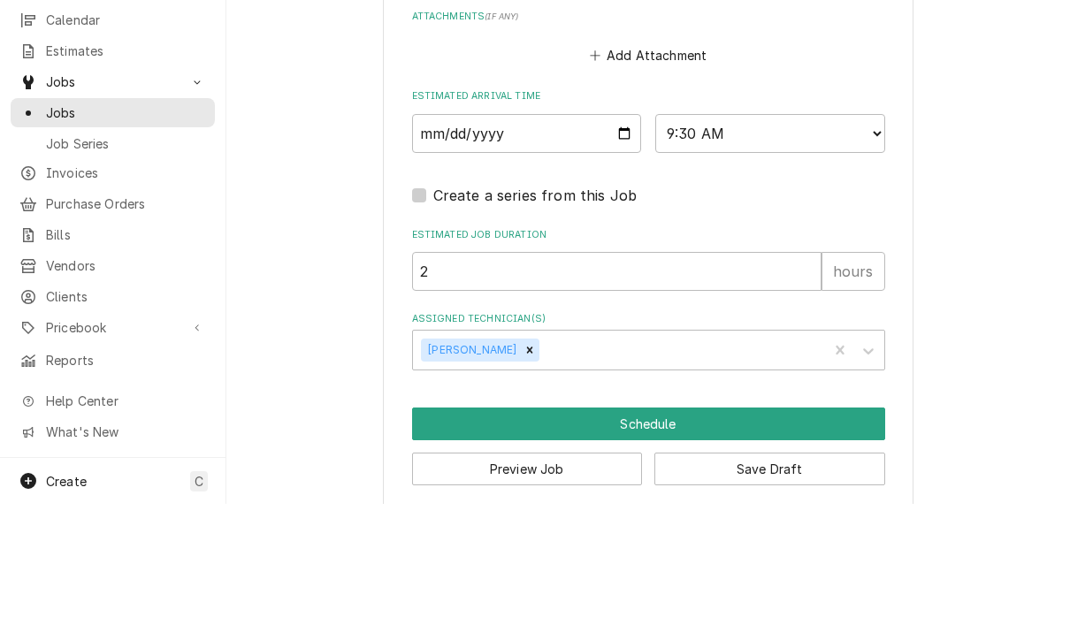
type textarea "x"
click at [675, 227] on select "AM / PM 6:00 AM 6:15 AM 6:30 AM 6:45 AM 7:00 AM 7:15 AM 7:30 AM 7:45 AM 8:00 AM…" at bounding box center [770, 246] width 230 height 39
select select "10:30:00"
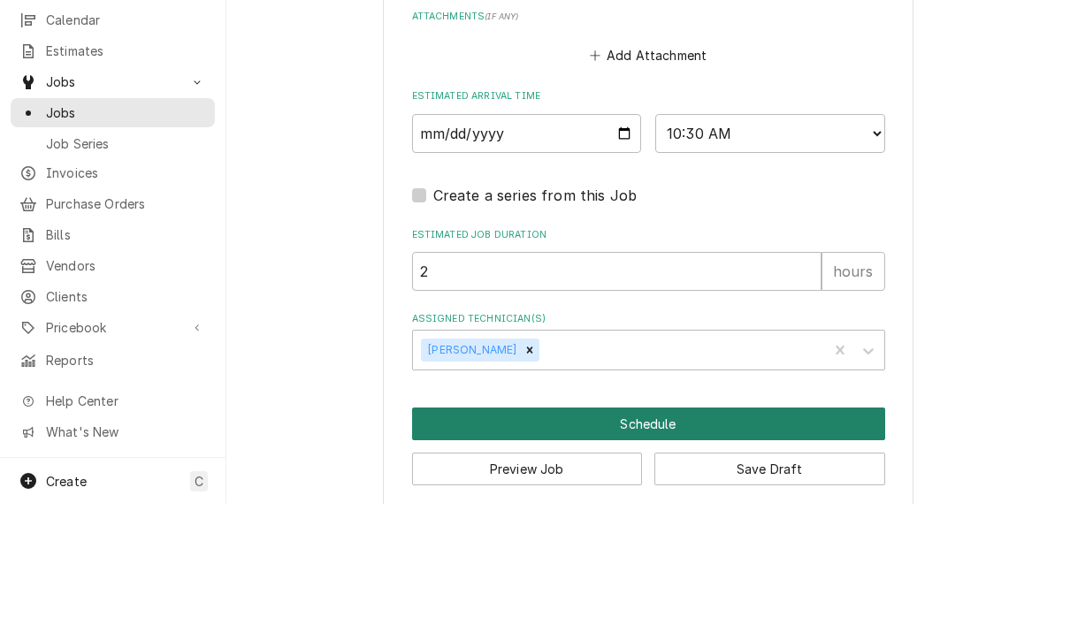
click at [732, 521] on button "Schedule" at bounding box center [648, 537] width 473 height 33
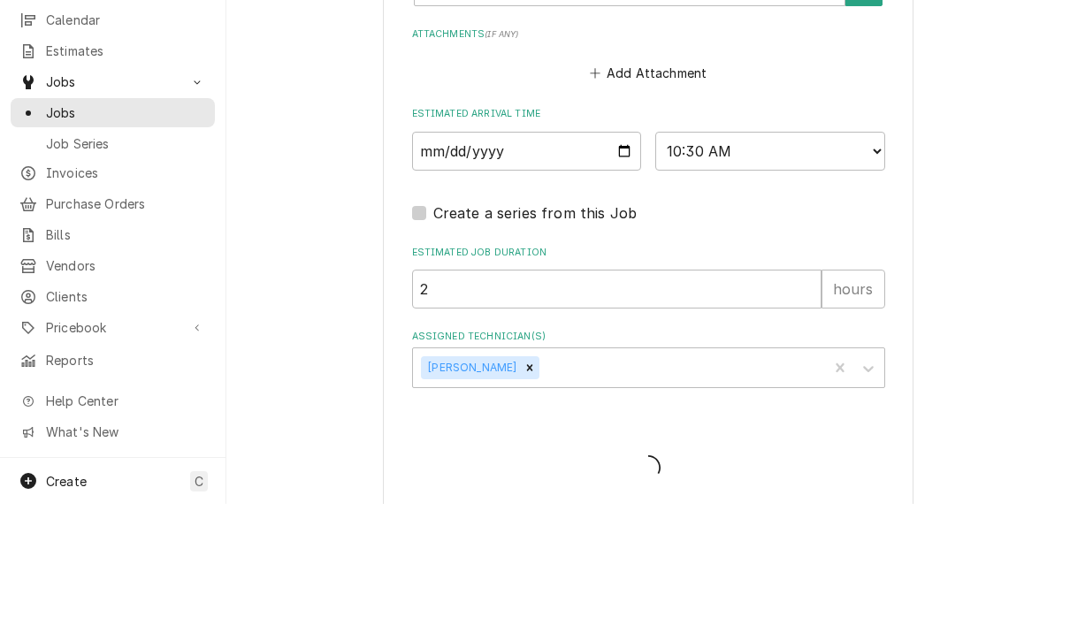
type textarea "x"
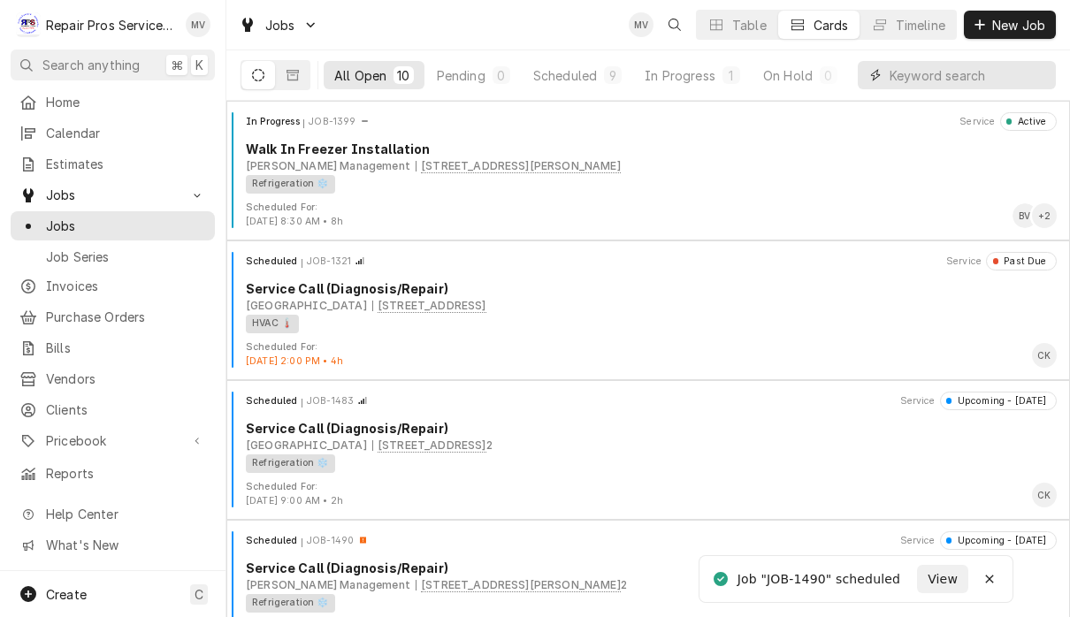
click at [934, 77] on input "Dynamic Content Wrapper" at bounding box center [967, 75] width 157 height 28
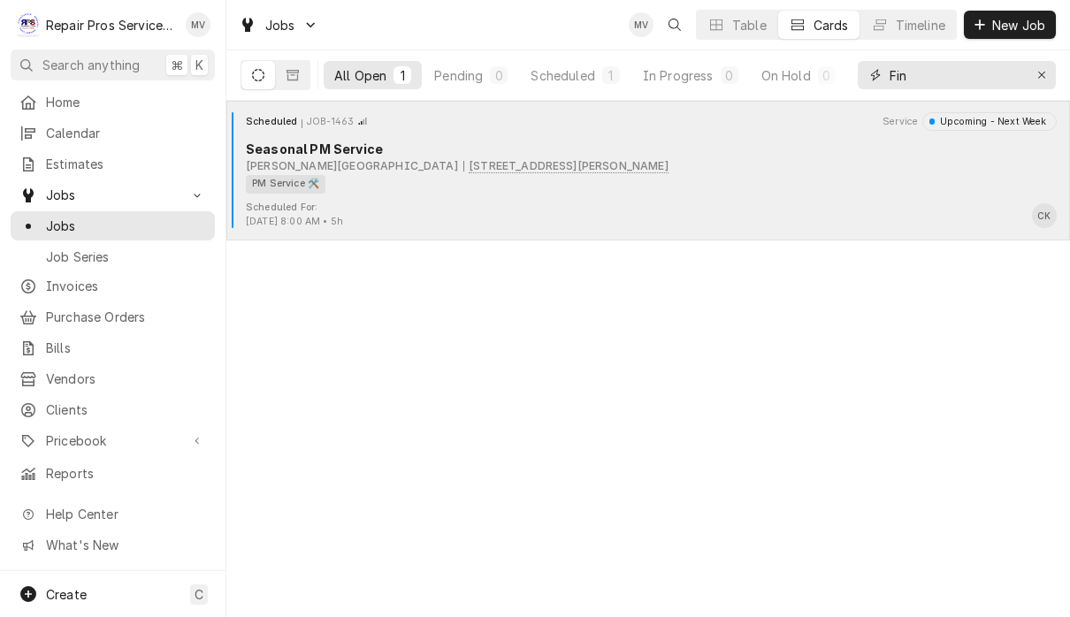
type input "Fin"
click at [777, 203] on div "Scheduled For: Sep 4th, 2025 - 8:00 AM • 5h CK" at bounding box center [647, 215] width 829 height 28
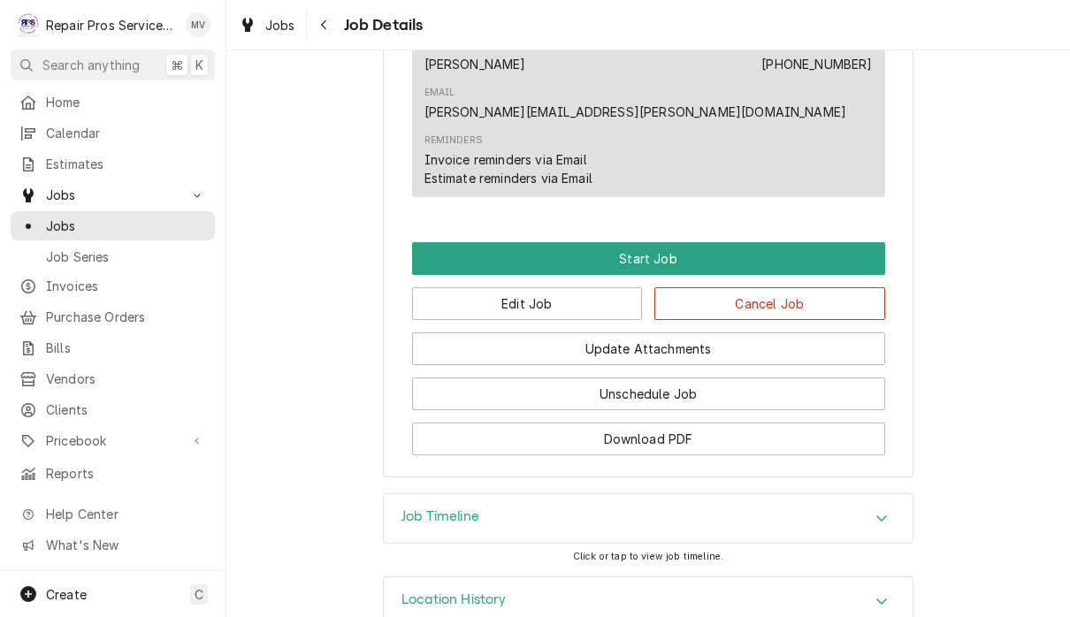
scroll to position [1008, 0]
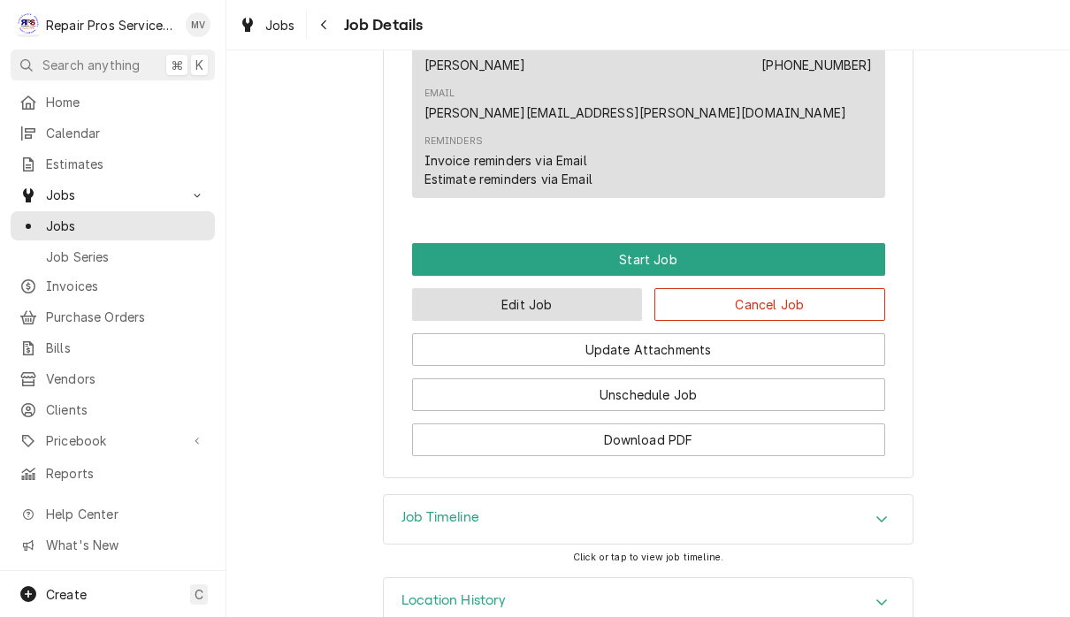
click at [537, 288] on button "Edit Job" at bounding box center [527, 304] width 231 height 33
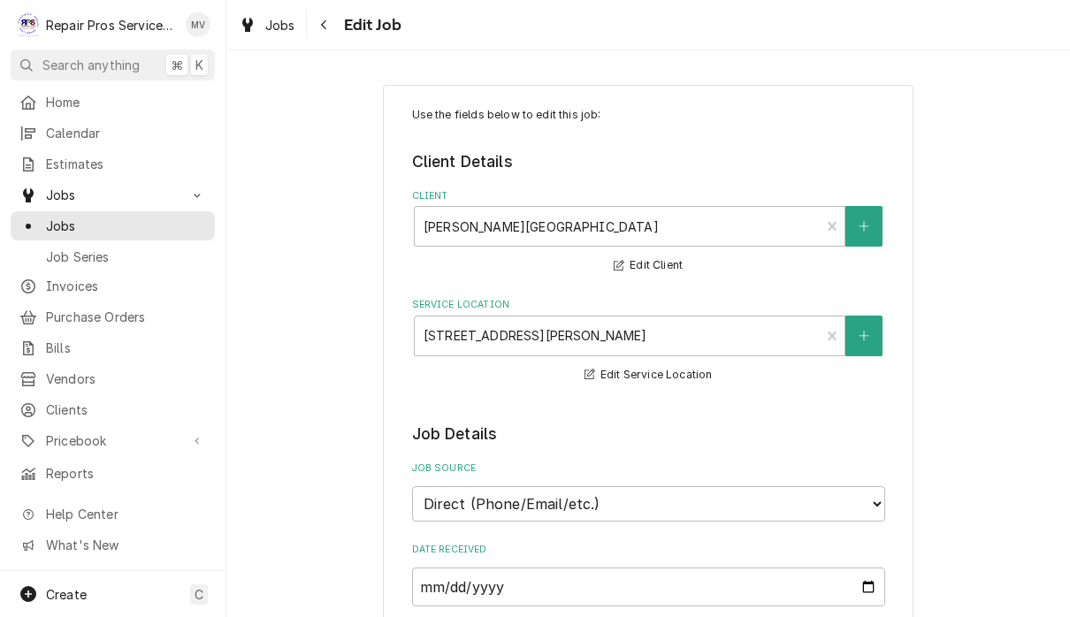
type textarea "x"
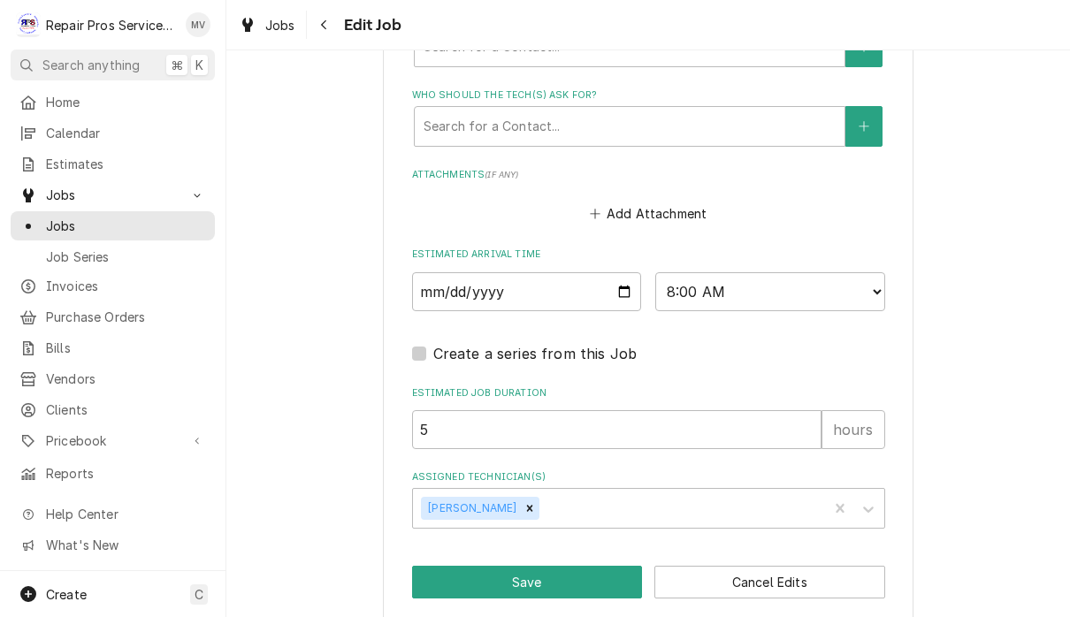
scroll to position [1292, 0]
click at [499, 278] on input "2025-09-04" at bounding box center [527, 292] width 230 height 39
type input "2025-08-21"
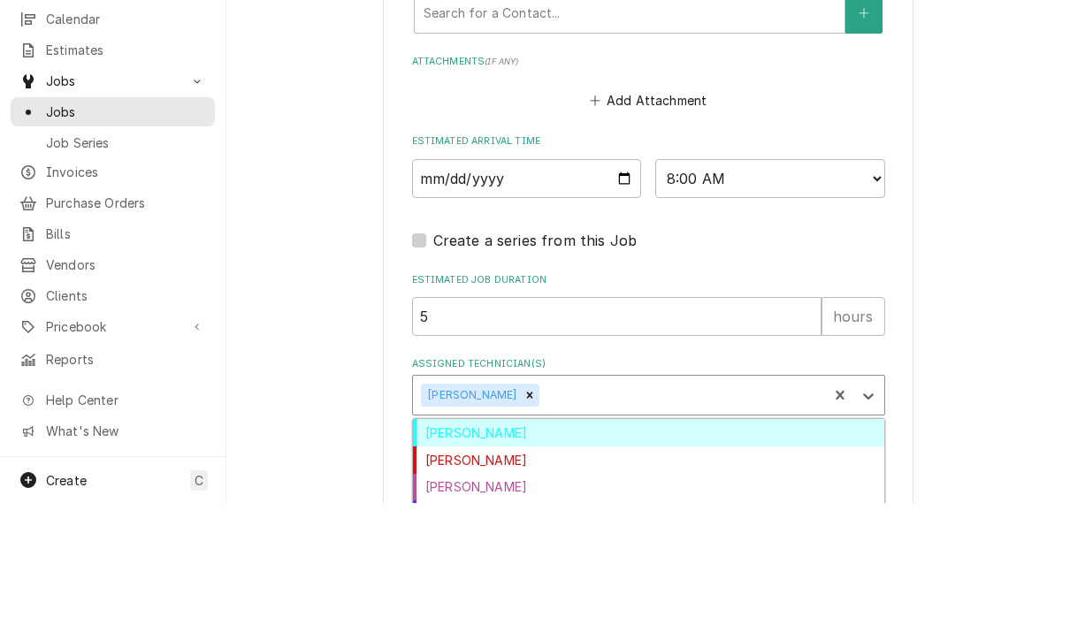
scroll to position [1, 0]
click at [503, 560] on div "Chris Crowe" at bounding box center [648, 573] width 471 height 27
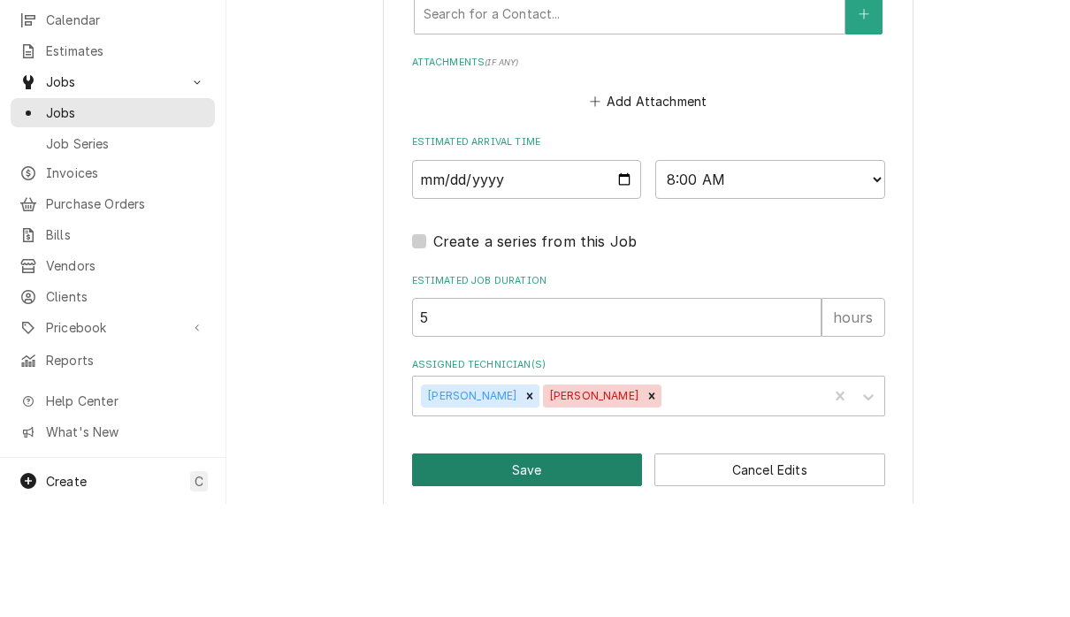
click at [570, 567] on button "Save" at bounding box center [527, 583] width 231 height 33
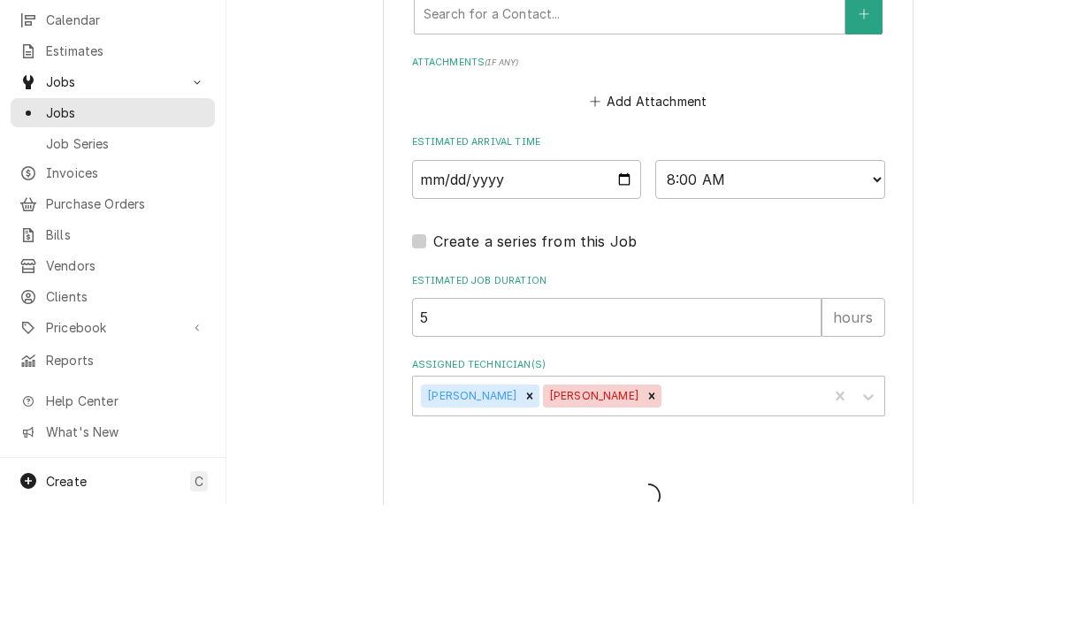
type textarea "x"
